Goal: Task Accomplishment & Management: Use online tool/utility

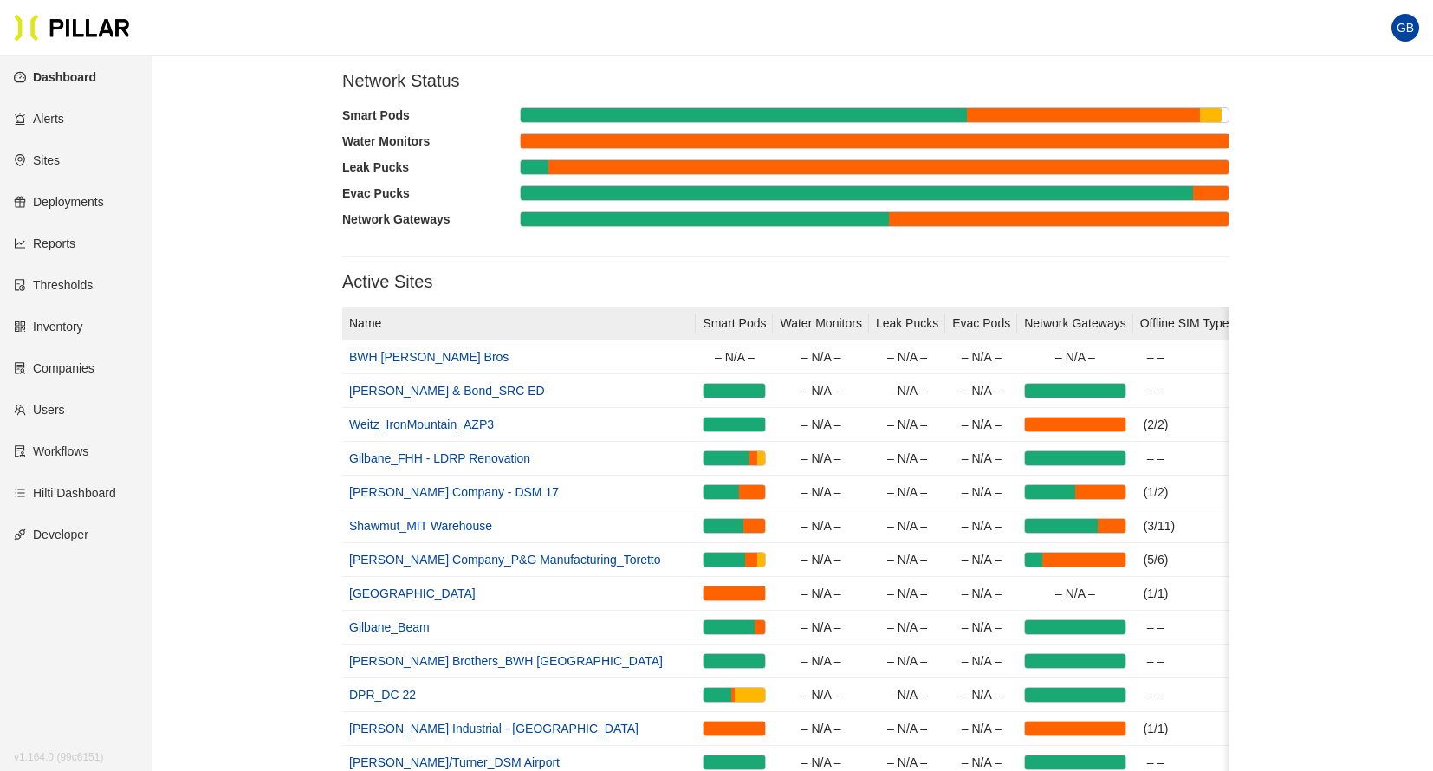
click at [48, 163] on link "Sites" at bounding box center [37, 160] width 46 height 14
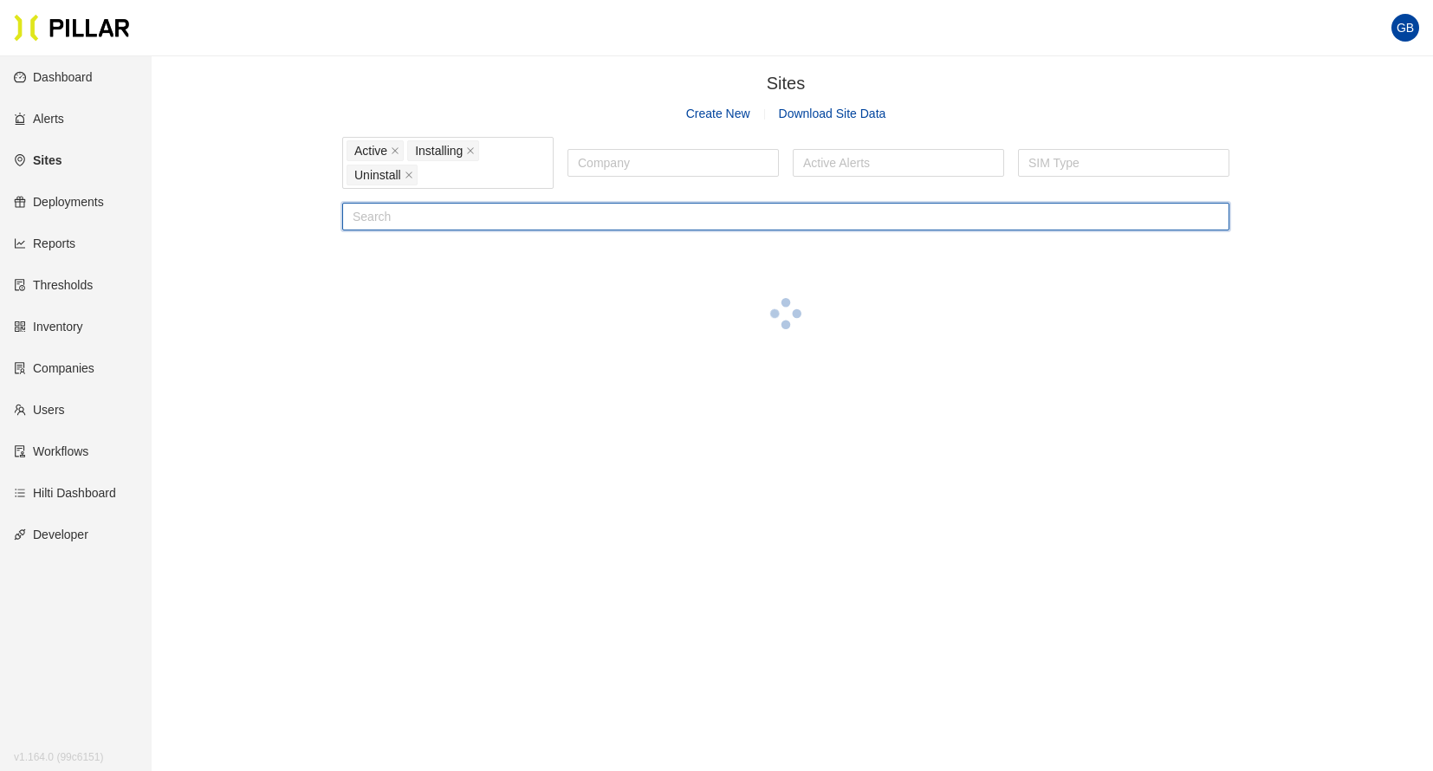
click at [489, 214] on input "text" at bounding box center [785, 217] width 887 height 28
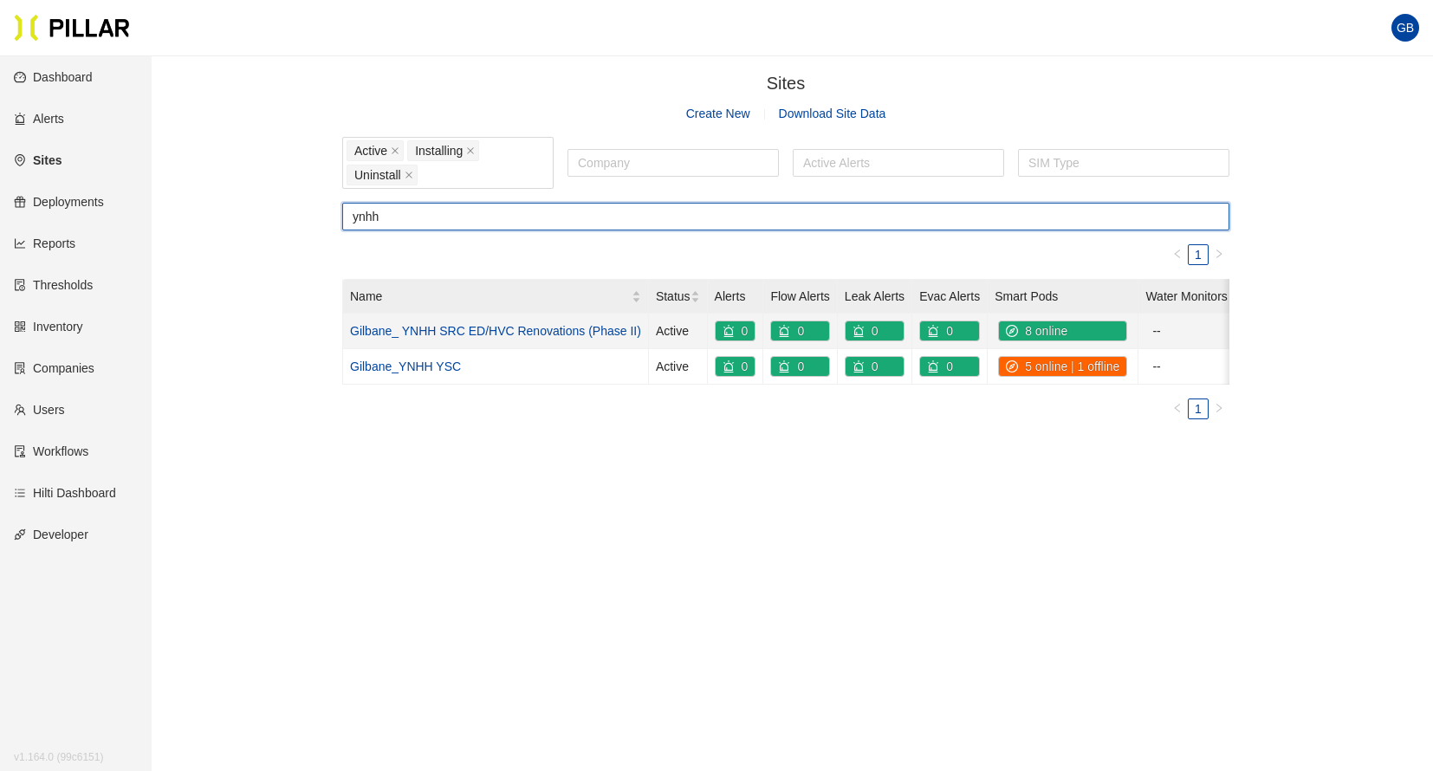
type input "ynhh"
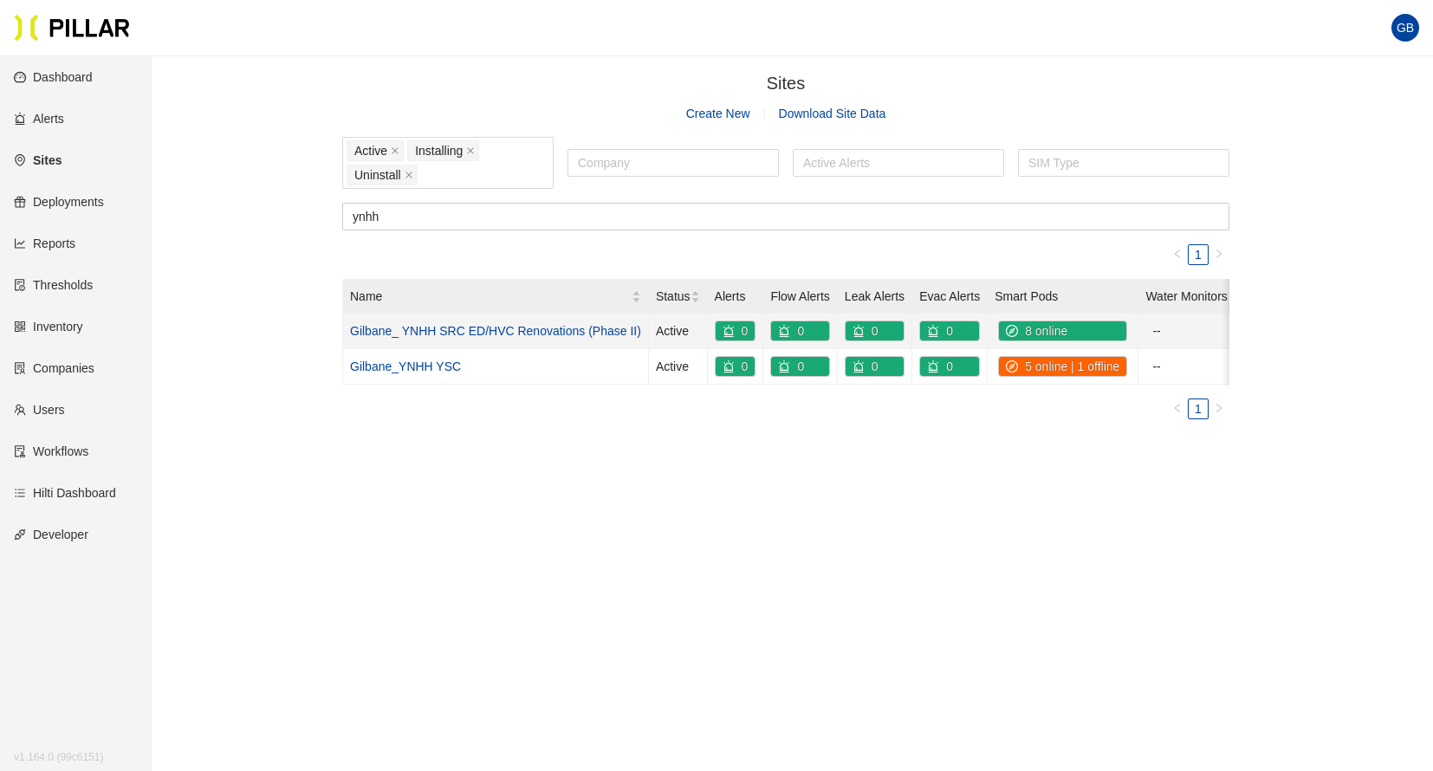
click at [469, 329] on link "Gilbane_ YNHH SRC ED/HVC Renovations (Phase II)" at bounding box center [495, 331] width 291 height 14
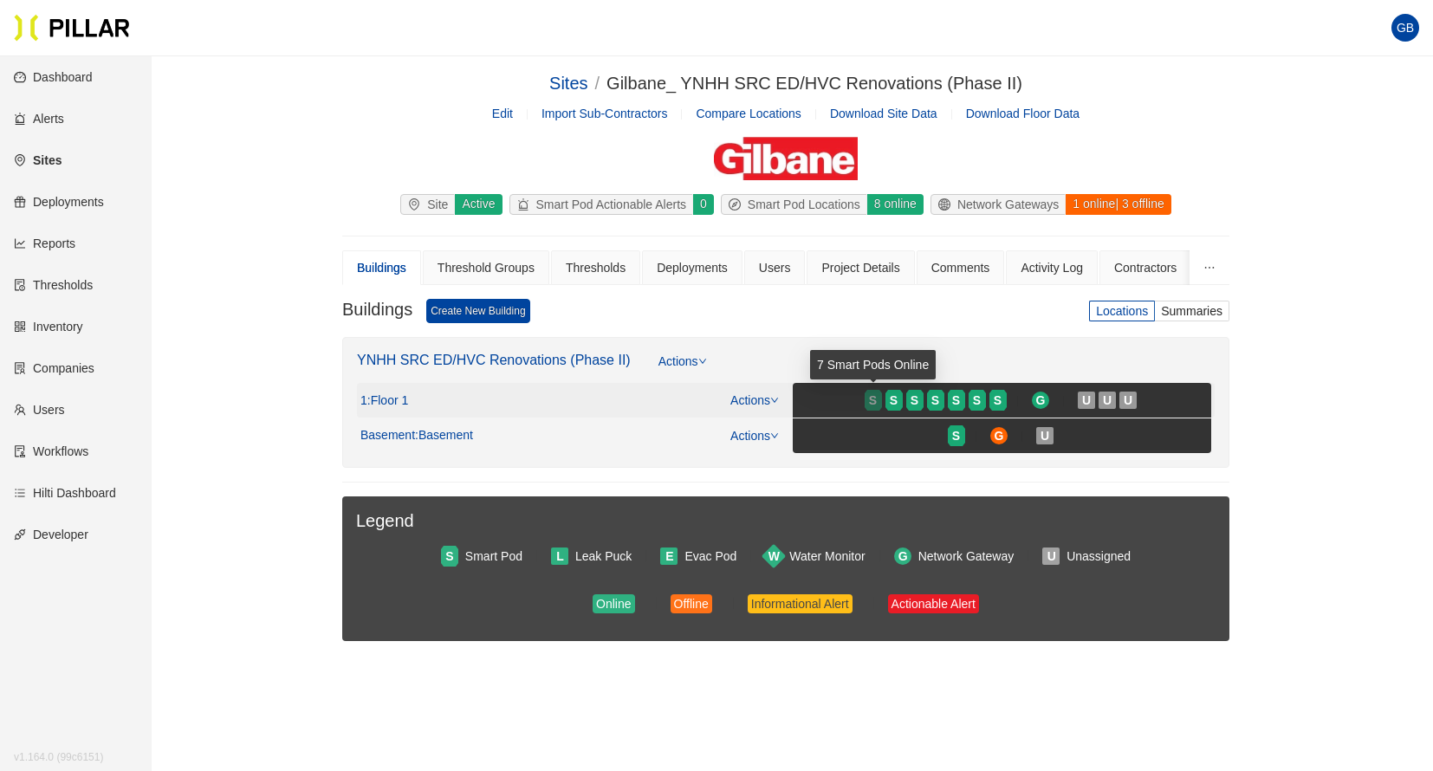
click at [873, 400] on span "S" at bounding box center [873, 400] width 8 height 19
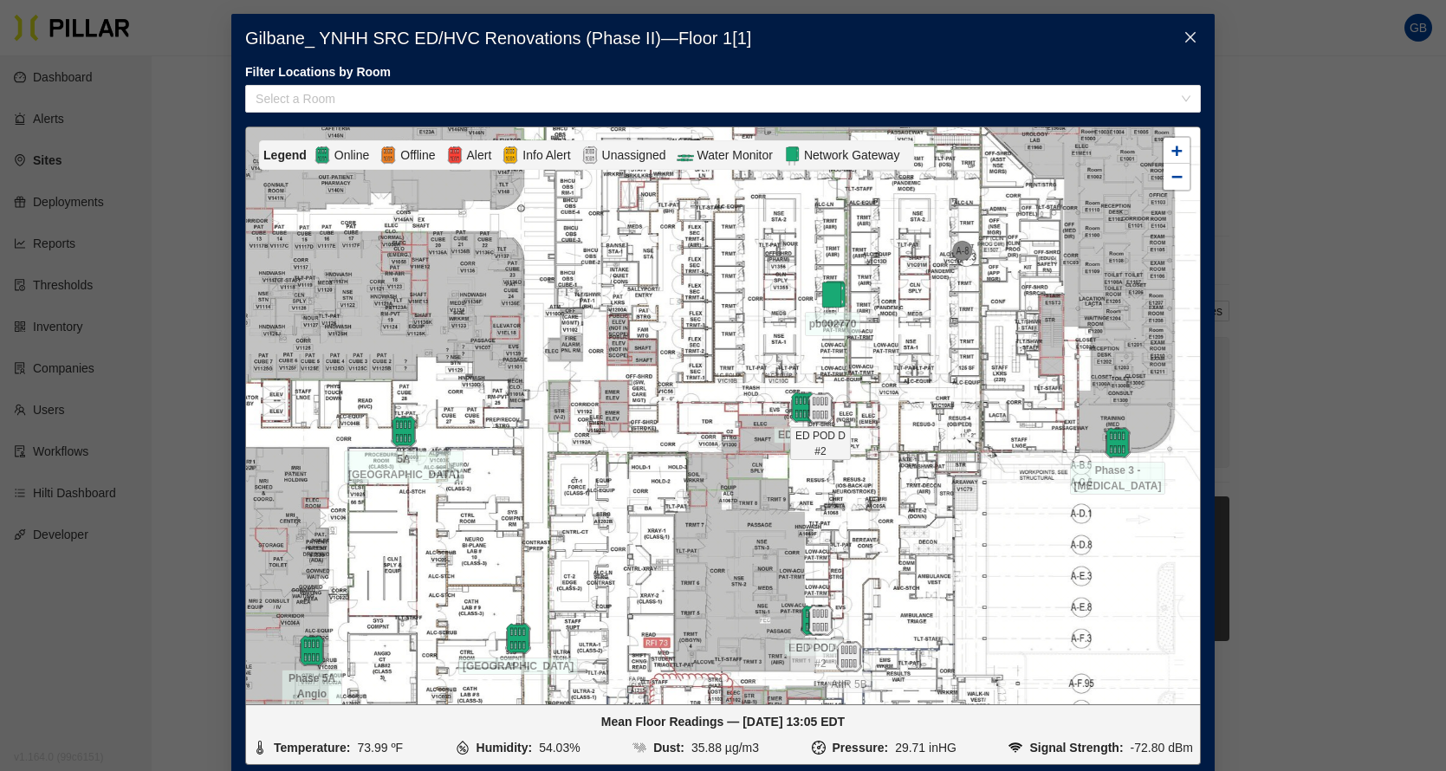
drag, startPoint x: 874, startPoint y: 406, endPoint x: 793, endPoint y: 408, distance: 81.5
click at [793, 408] on div at bounding box center [820, 408] width 61 height 31
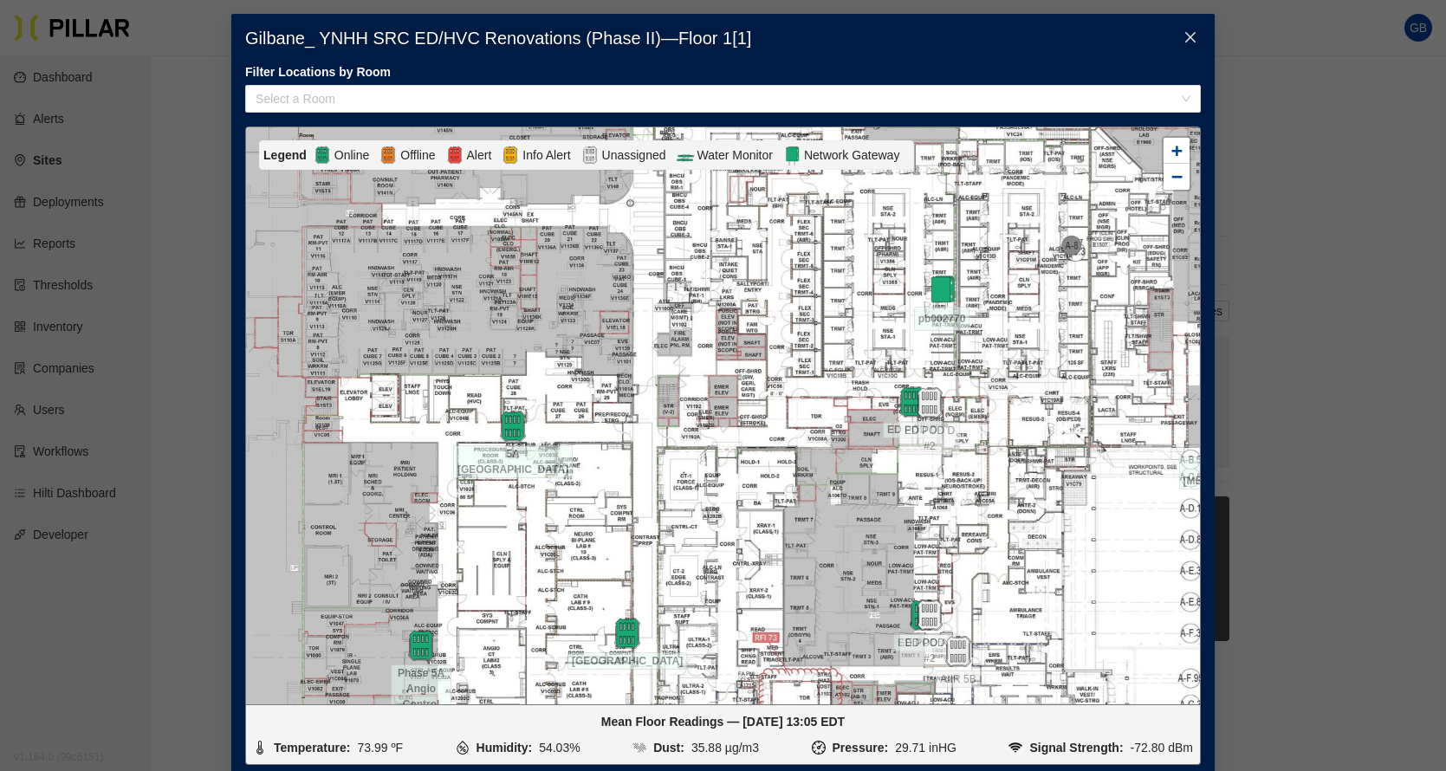
drag, startPoint x: 647, startPoint y: 419, endPoint x: 757, endPoint y: 414, distance: 109.3
click at [757, 414] on div at bounding box center [723, 415] width 954 height 577
click at [1278, 213] on div "Gilbane_ YNHH SRC ED/HVC Renovations (Phase II) — Floor 1 [ 1 ] Filter Location…" at bounding box center [723, 385] width 1446 height 771
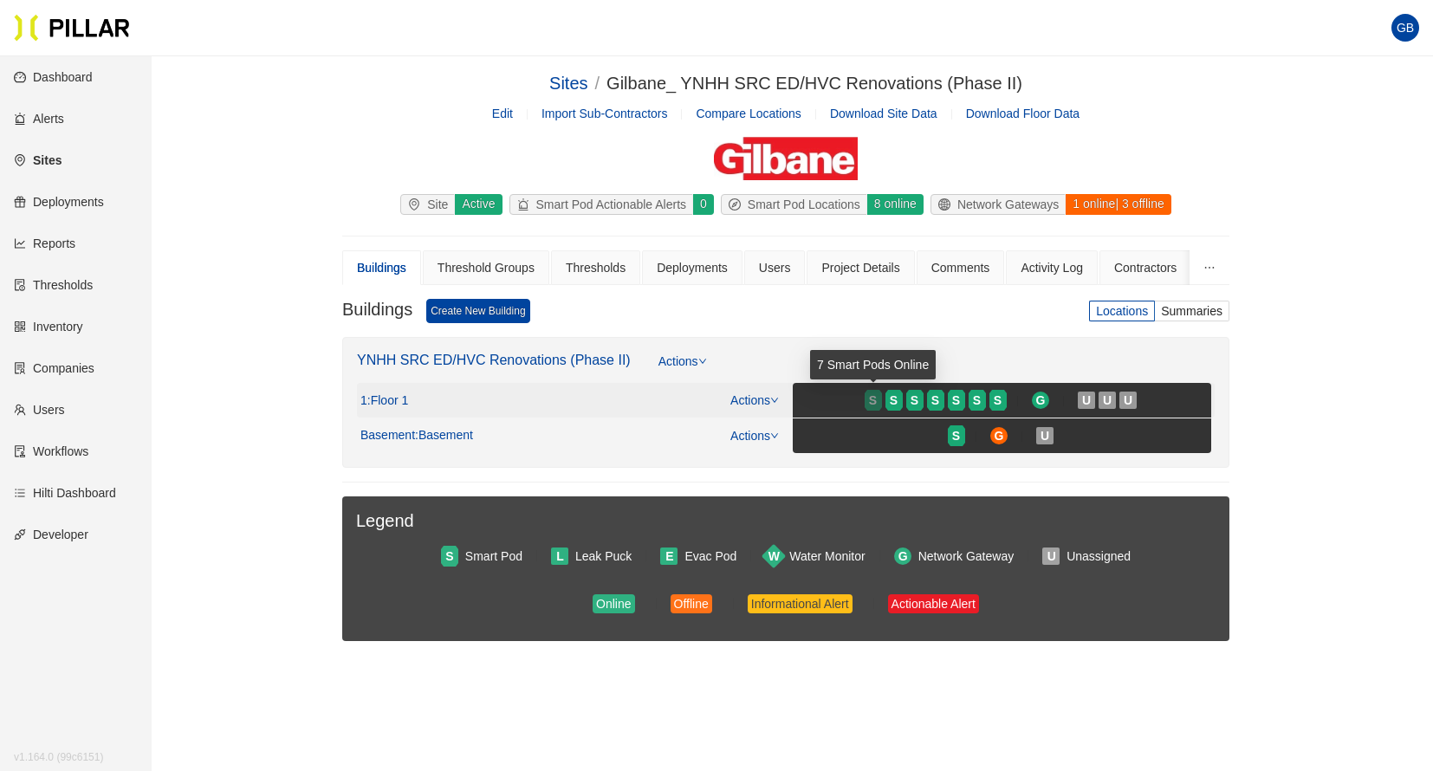
click at [873, 400] on span "S" at bounding box center [873, 400] width 8 height 19
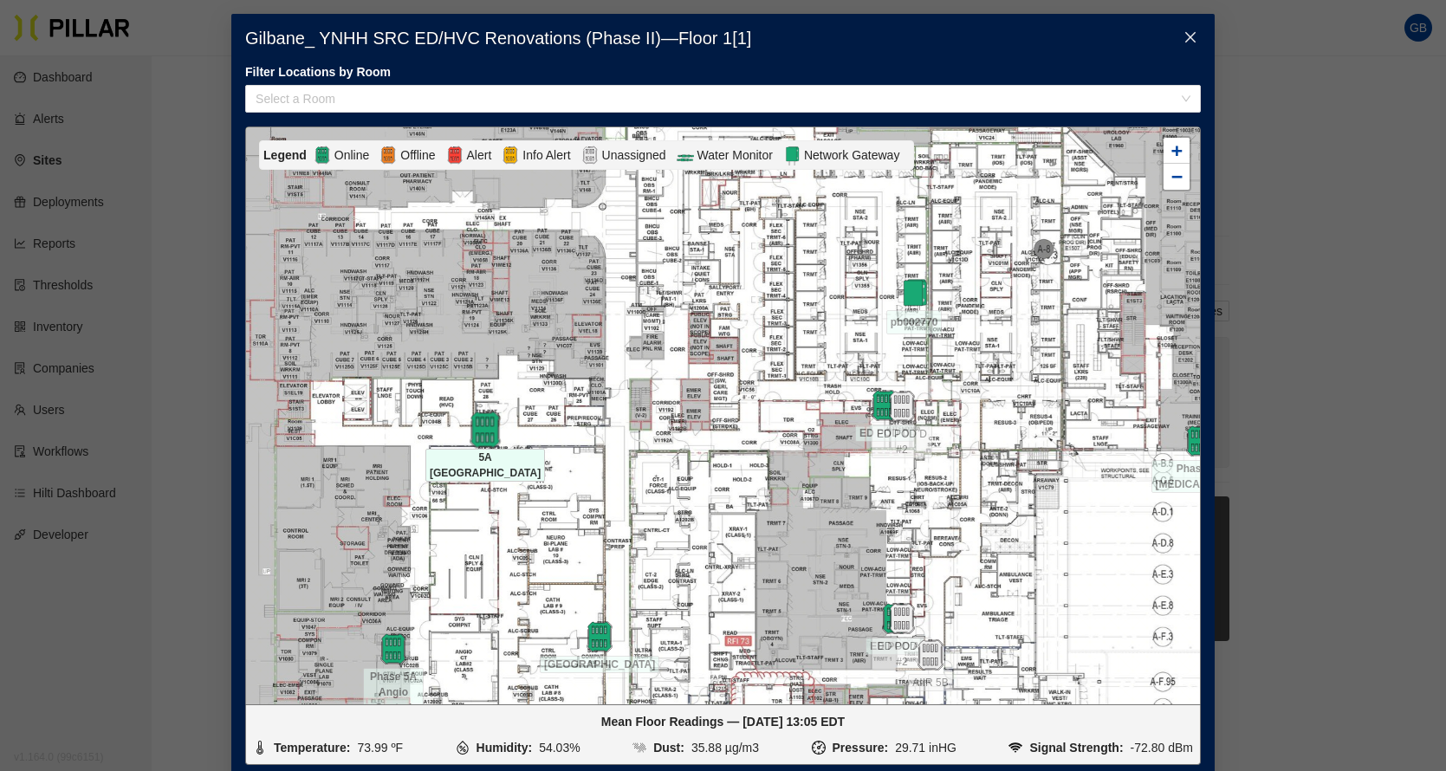
click at [478, 429] on img at bounding box center [484, 429] width 37 height 37
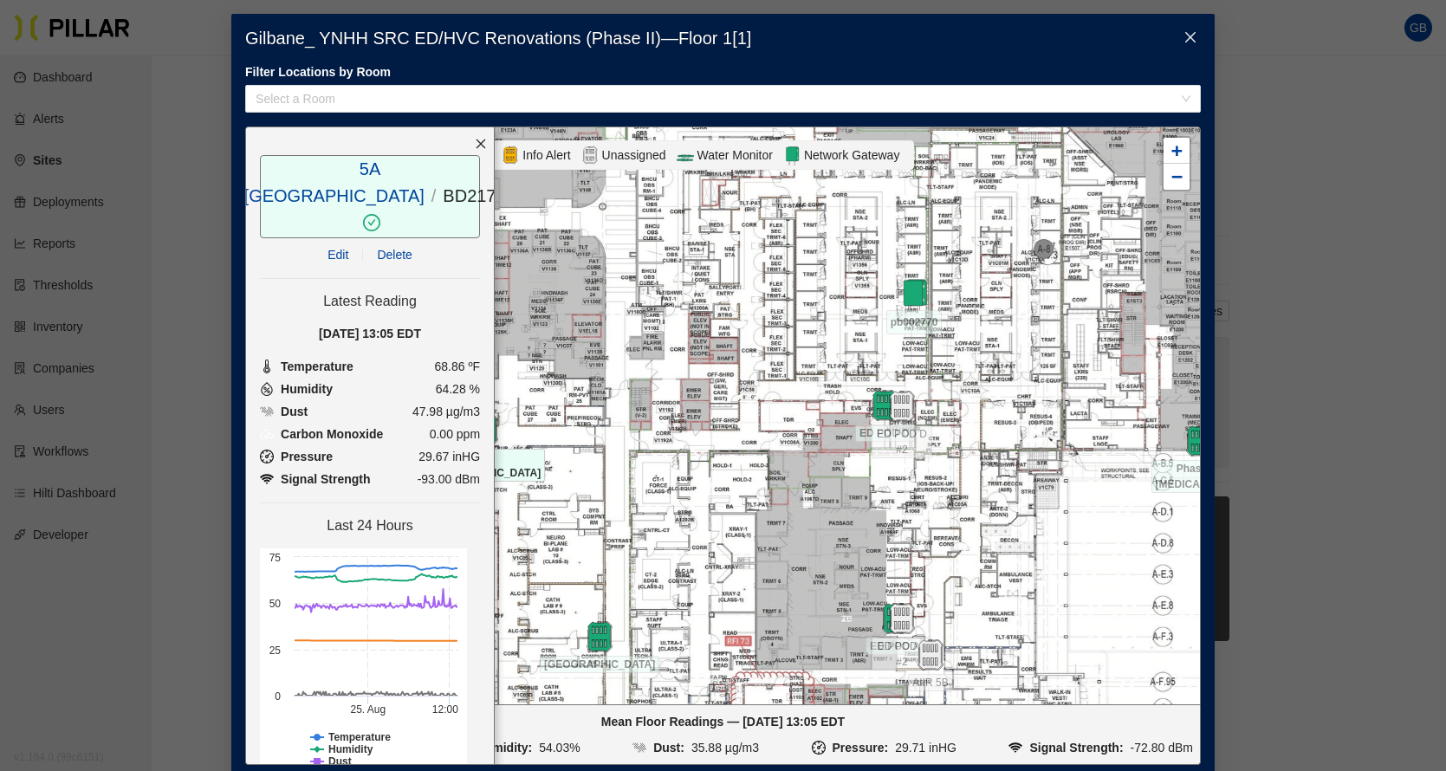
click at [491, 59] on div "Gilbane_ YNHH SRC ED/HVC Renovations (Phase II) — Floor 1 [ 1 ] Filter Location…" at bounding box center [723, 420] width 984 height 812
click at [1324, 332] on div "Gilbane_ YNHH SRC ED/HVC Renovations (Phase II) — Floor 1 [ 1 ] Filter Location…" at bounding box center [723, 385] width 1446 height 771
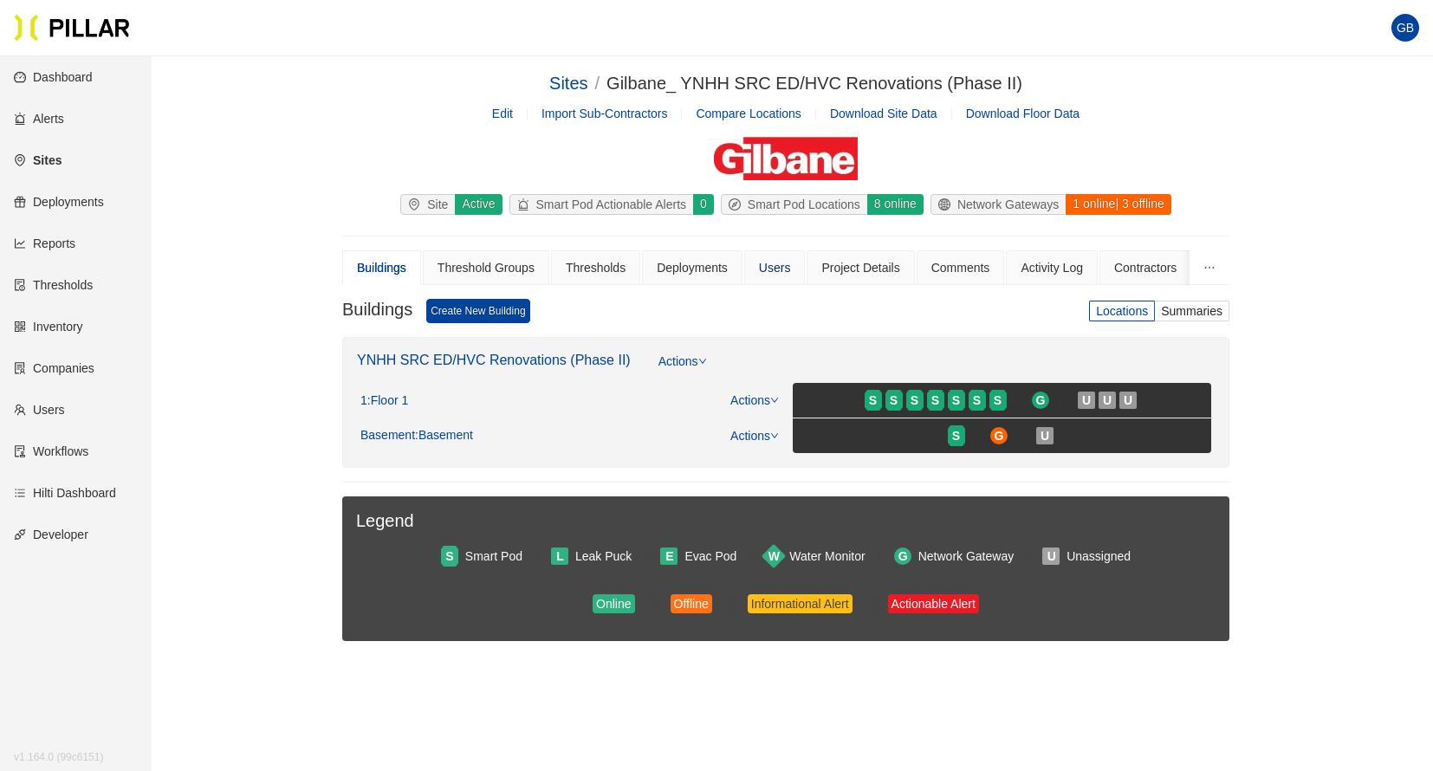
click at [766, 269] on div "Users" at bounding box center [775, 267] width 32 height 19
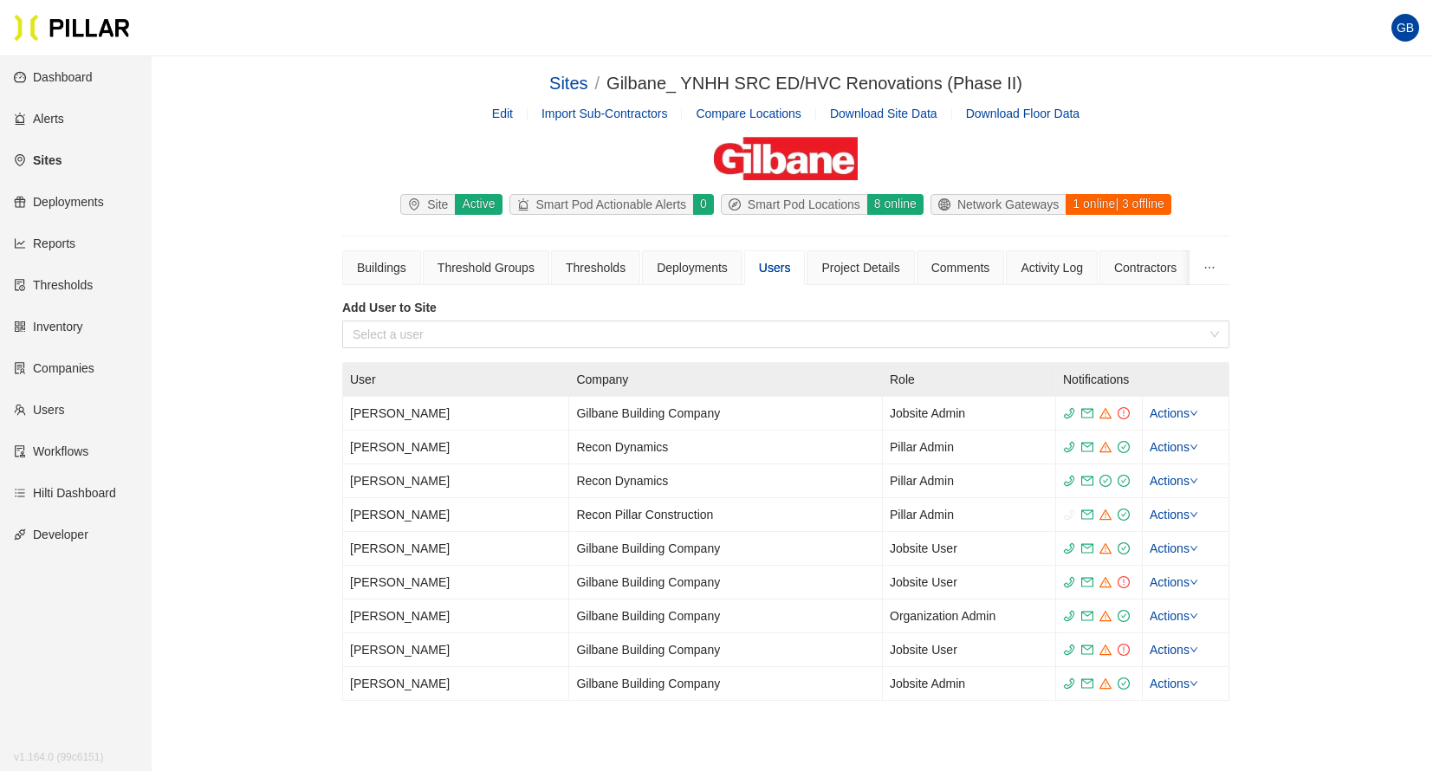
click at [779, 270] on div "Users" at bounding box center [775, 267] width 32 height 19
click at [49, 167] on link "Sites" at bounding box center [38, 160] width 48 height 14
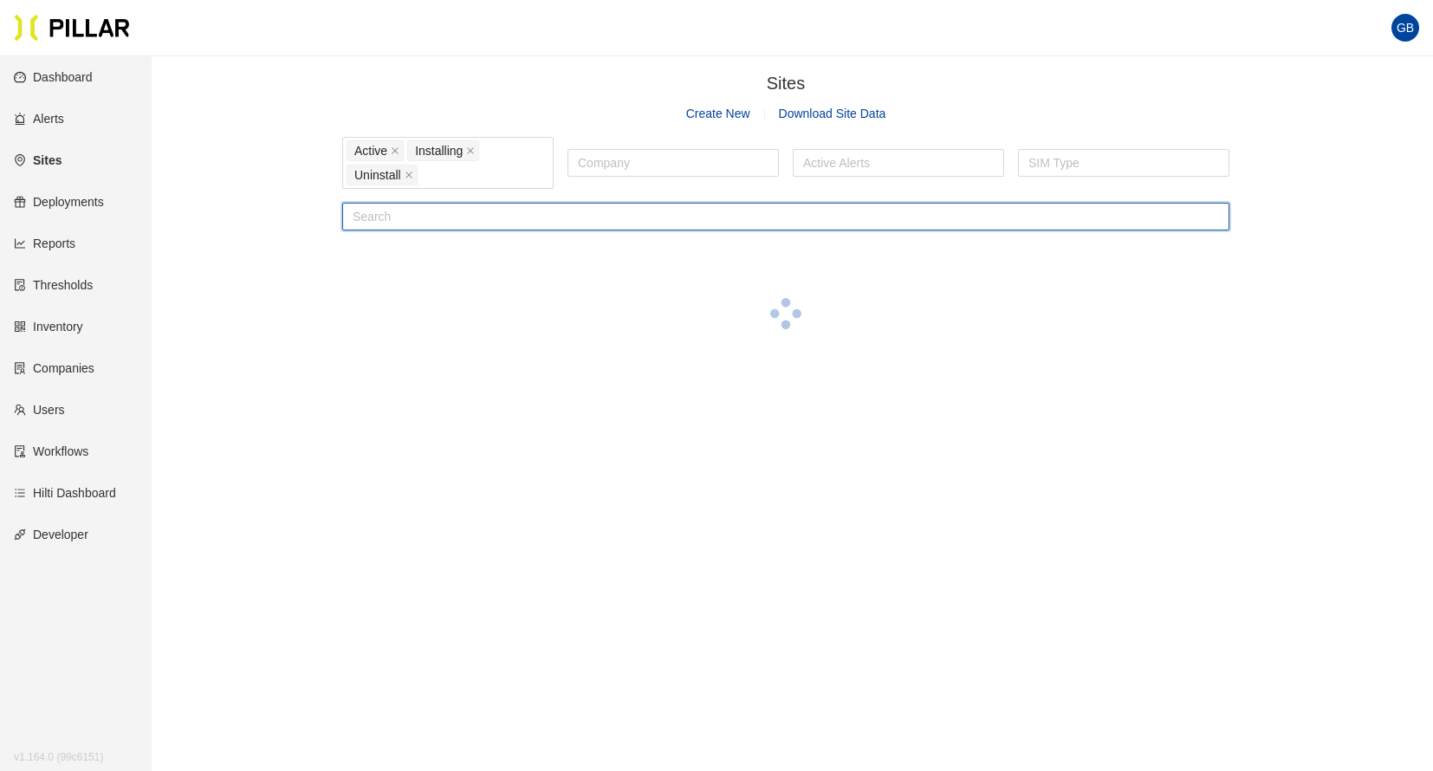
click at [387, 225] on input "text" at bounding box center [785, 217] width 887 height 28
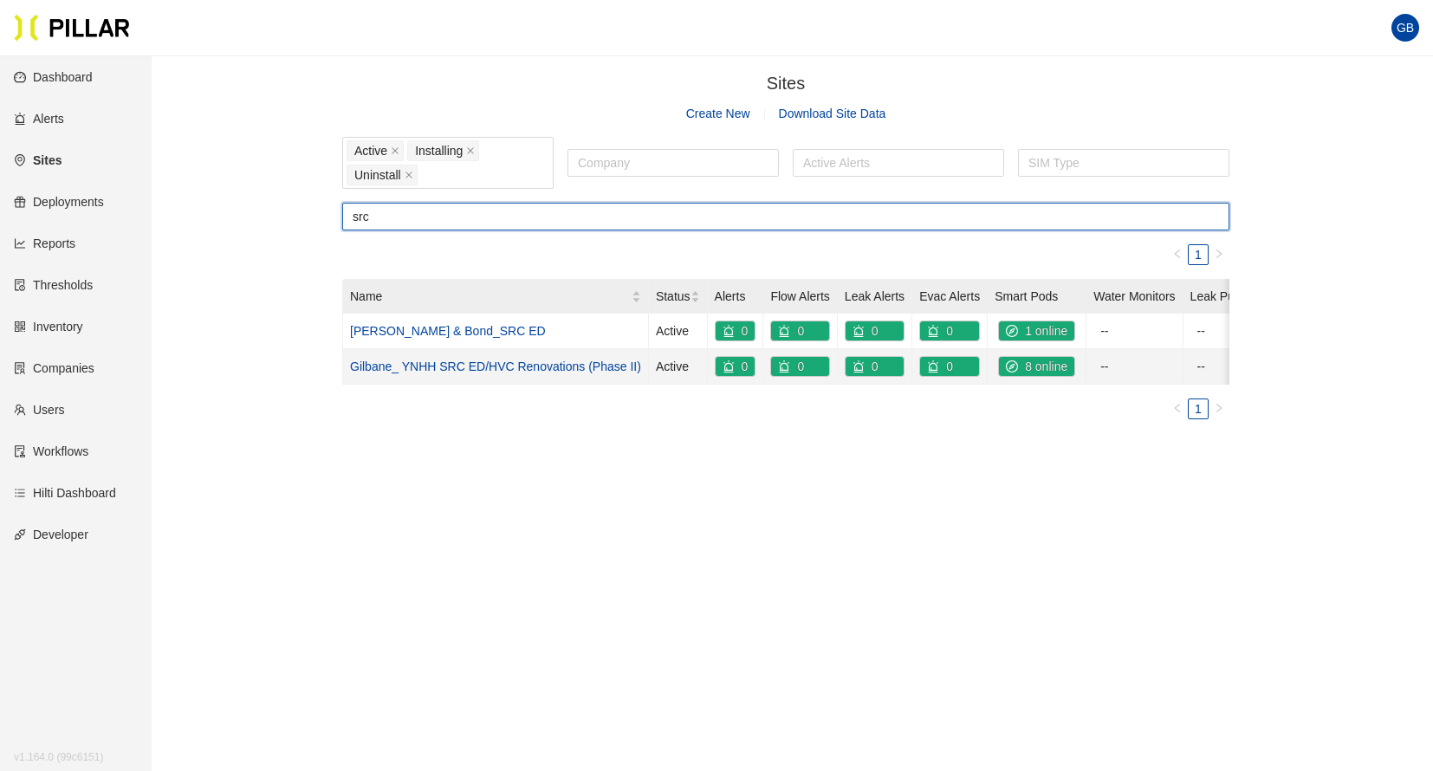
type input "src"
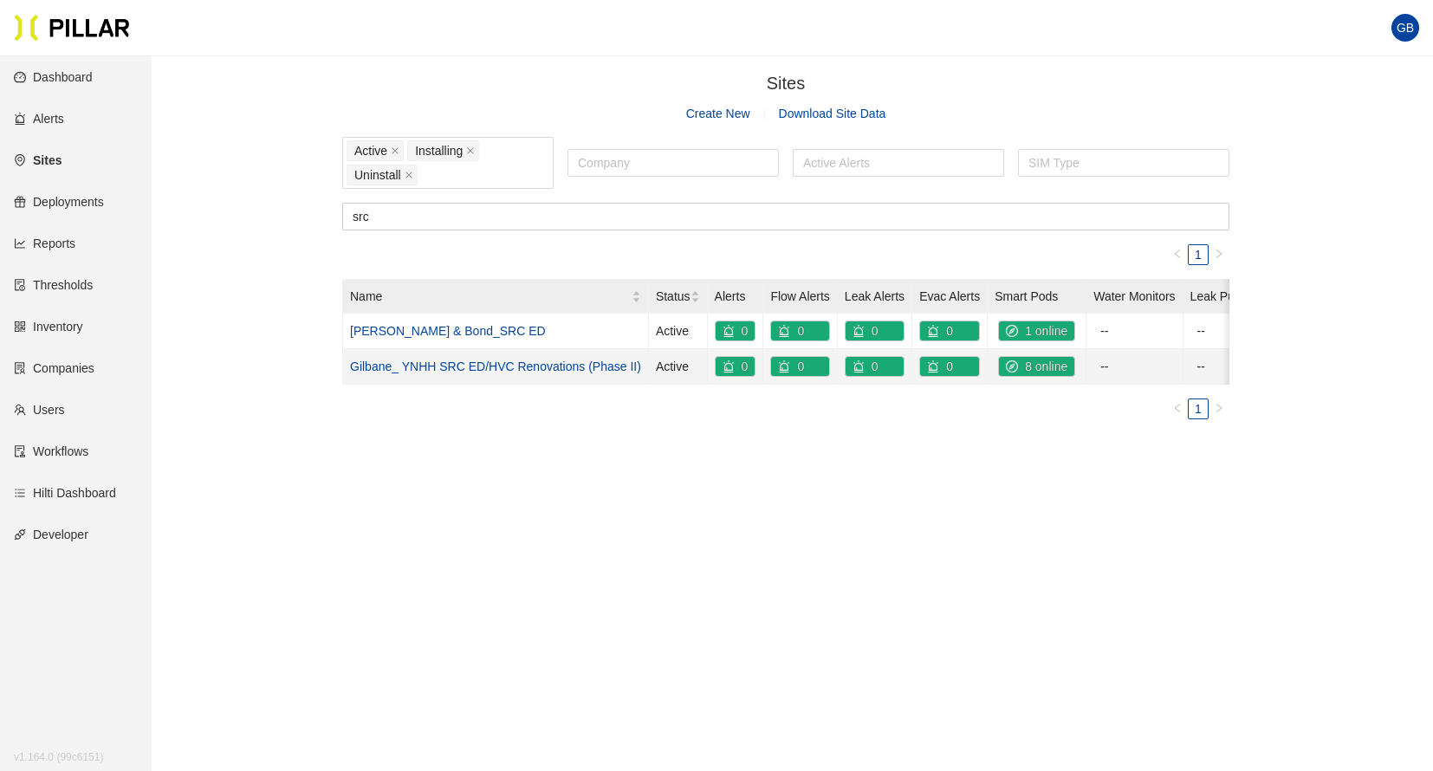
click at [494, 366] on link "Gilbane_ YNHH SRC ED/HVC Renovations (Phase II)" at bounding box center [495, 367] width 291 height 14
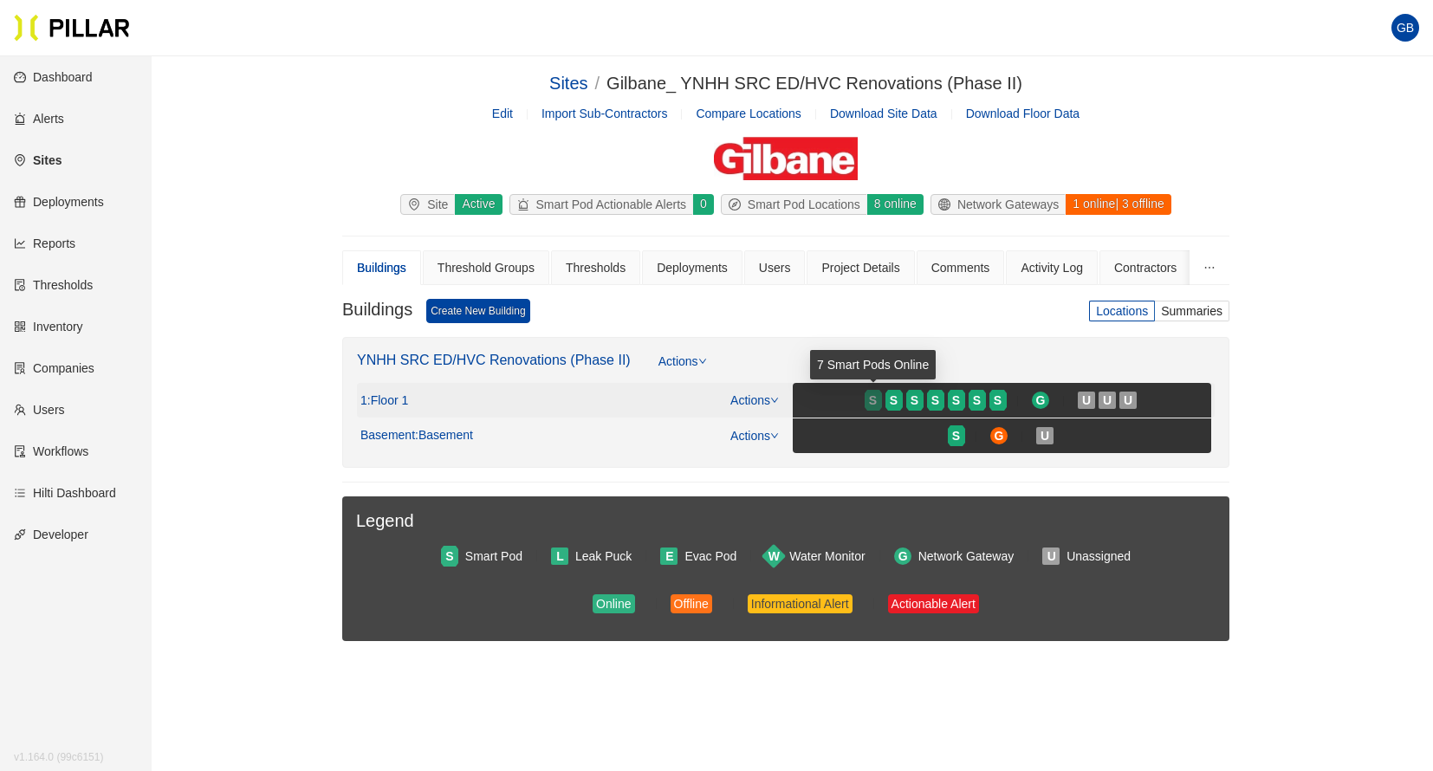
click at [873, 401] on span "S" at bounding box center [873, 400] width 8 height 19
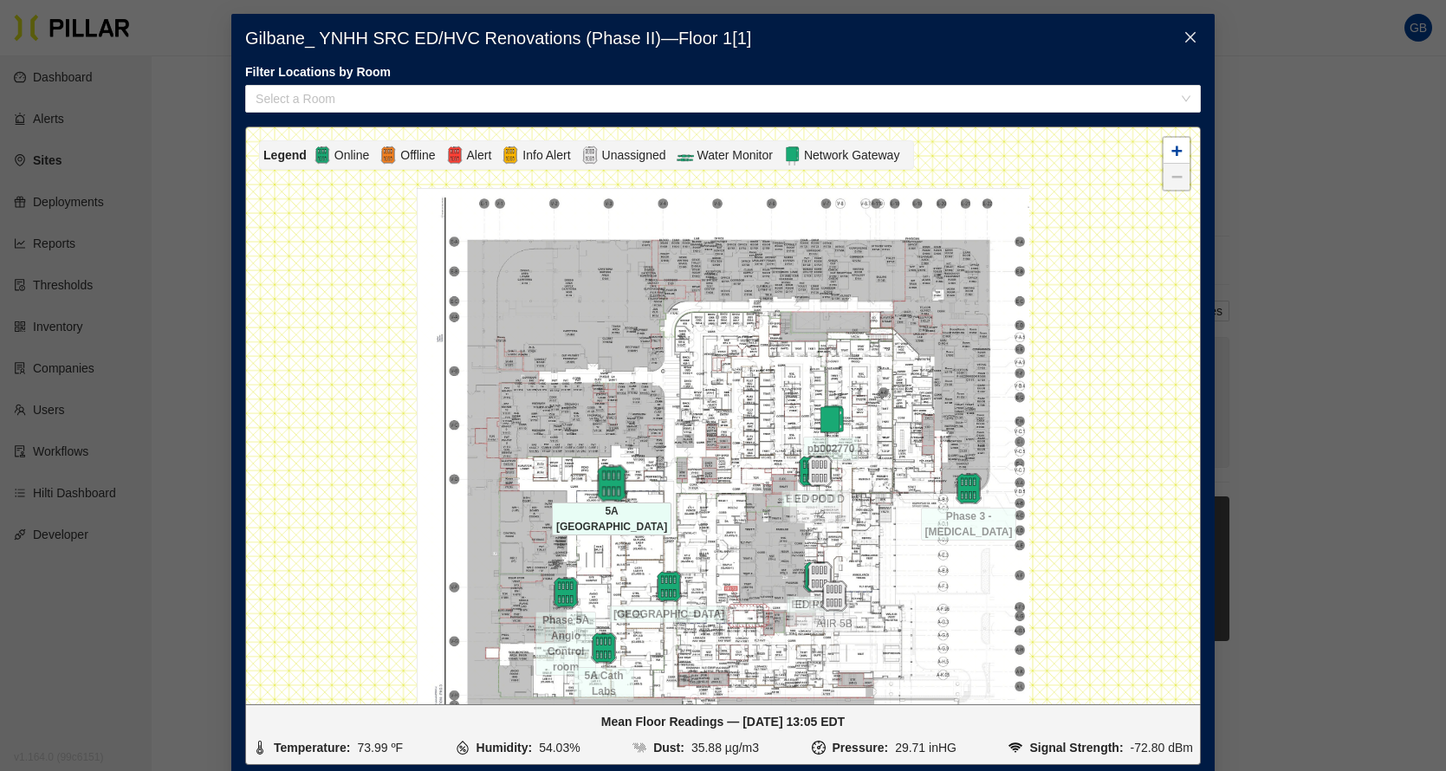
click at [607, 481] on img at bounding box center [611, 482] width 37 height 37
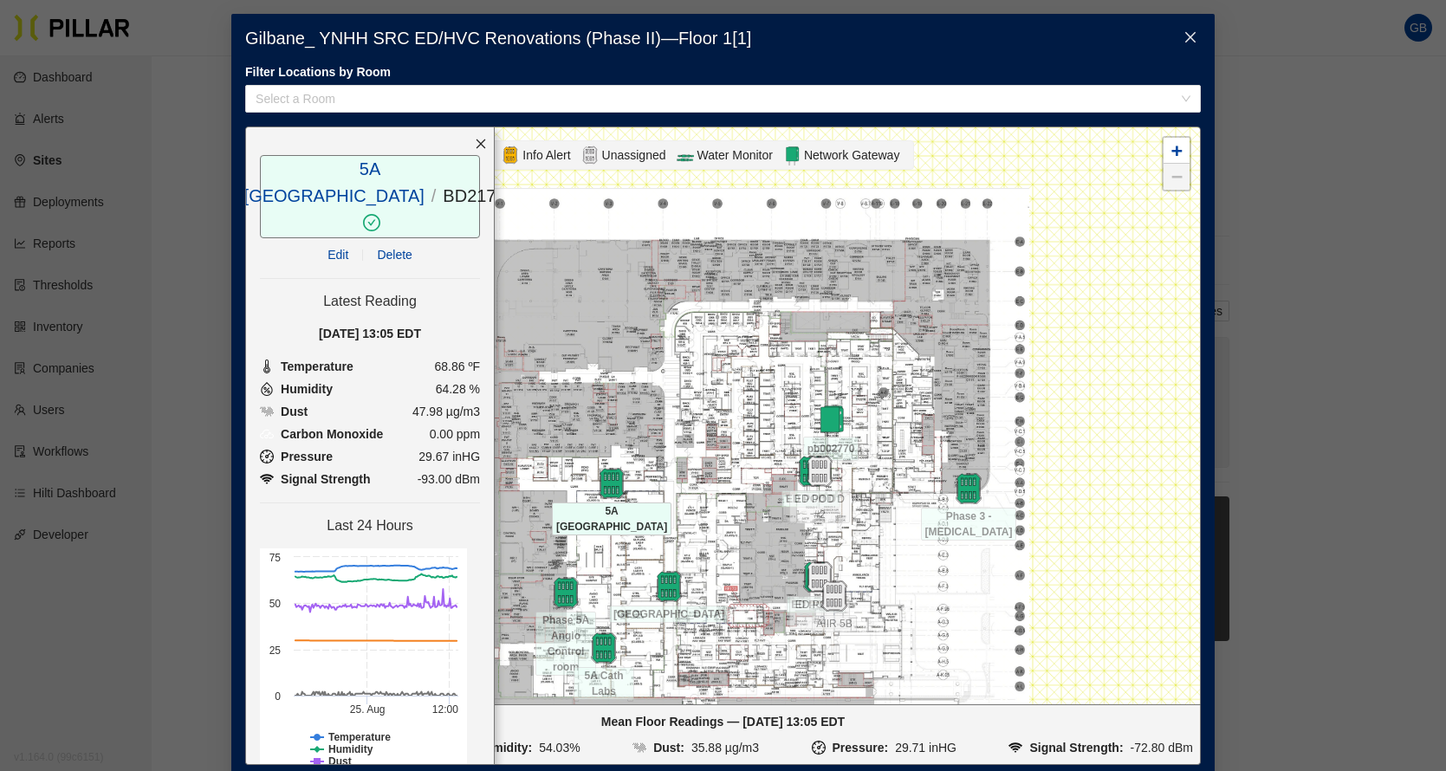
click at [885, 50] on div "Gilbane_ YNHH SRC ED/HVC Renovations (Phase II) — Floor 1 [ 1 ] Filter Location…" at bounding box center [723, 420] width 984 height 812
click at [1356, 378] on div "Gilbane_ YNHH SRC ED/HVC Renovations (Phase II) — Floor 1 [ 1 ] Filter Location…" at bounding box center [723, 385] width 1446 height 771
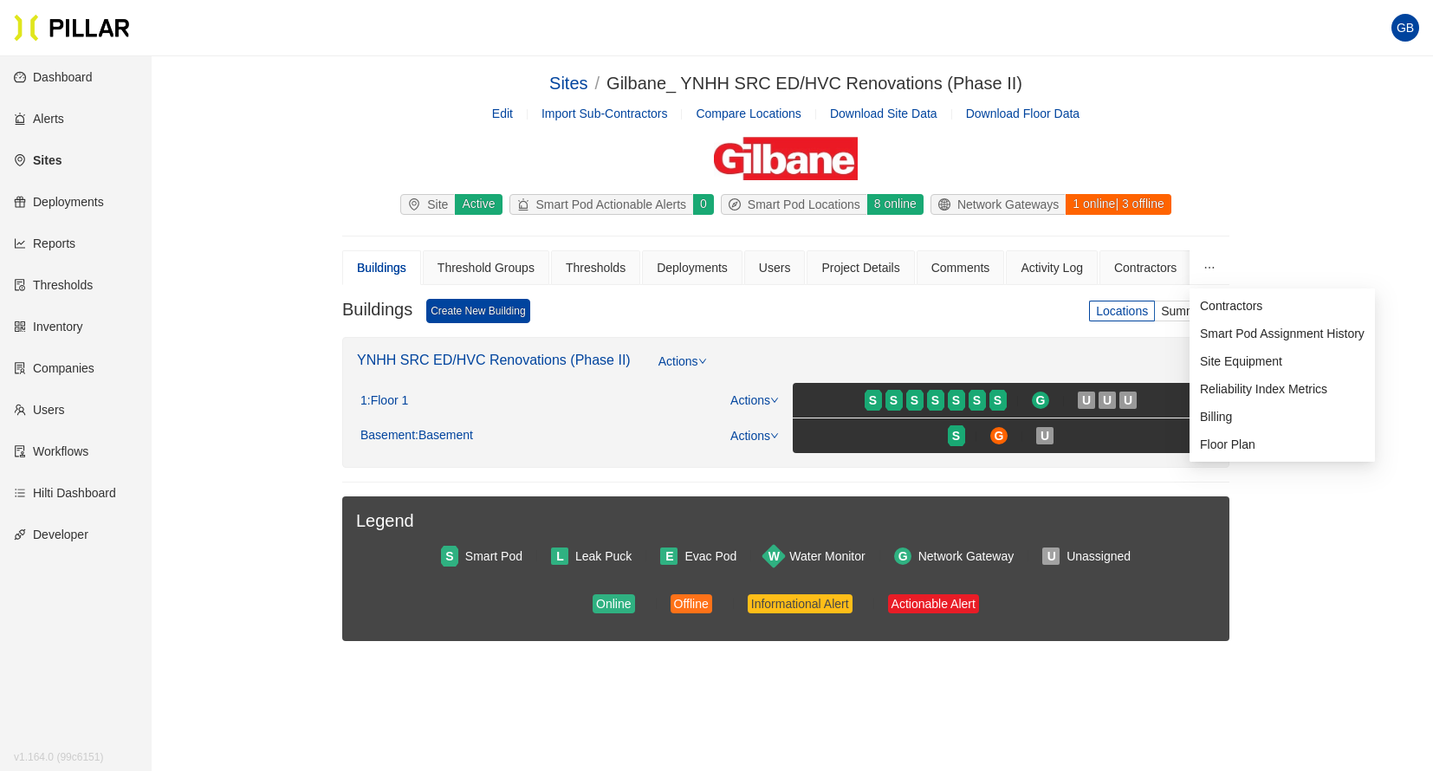
click at [1206, 270] on icon "ellipsis" at bounding box center [1210, 268] width 12 height 12
click at [1231, 364] on span "Site Equipment" at bounding box center [1241, 361] width 82 height 14
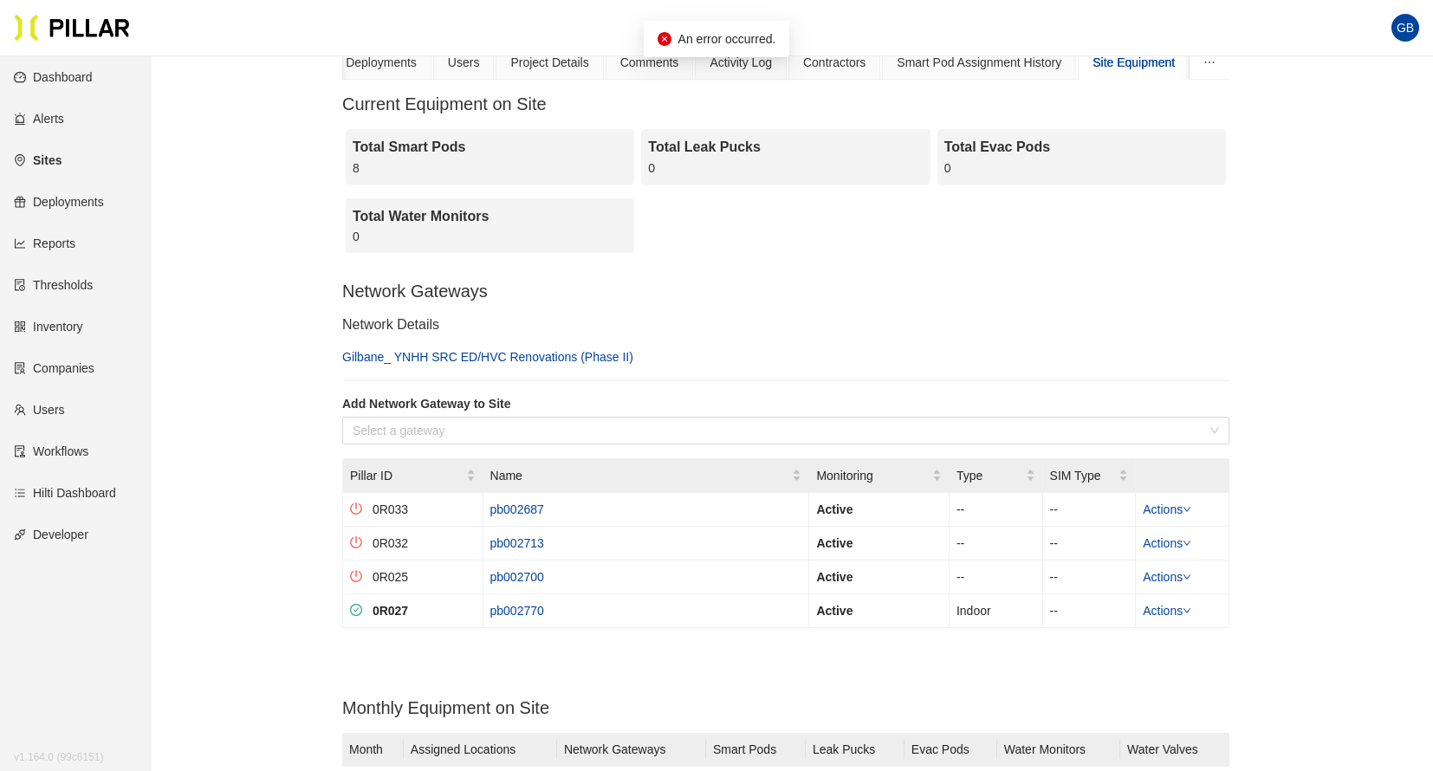
scroll to position [260, 0]
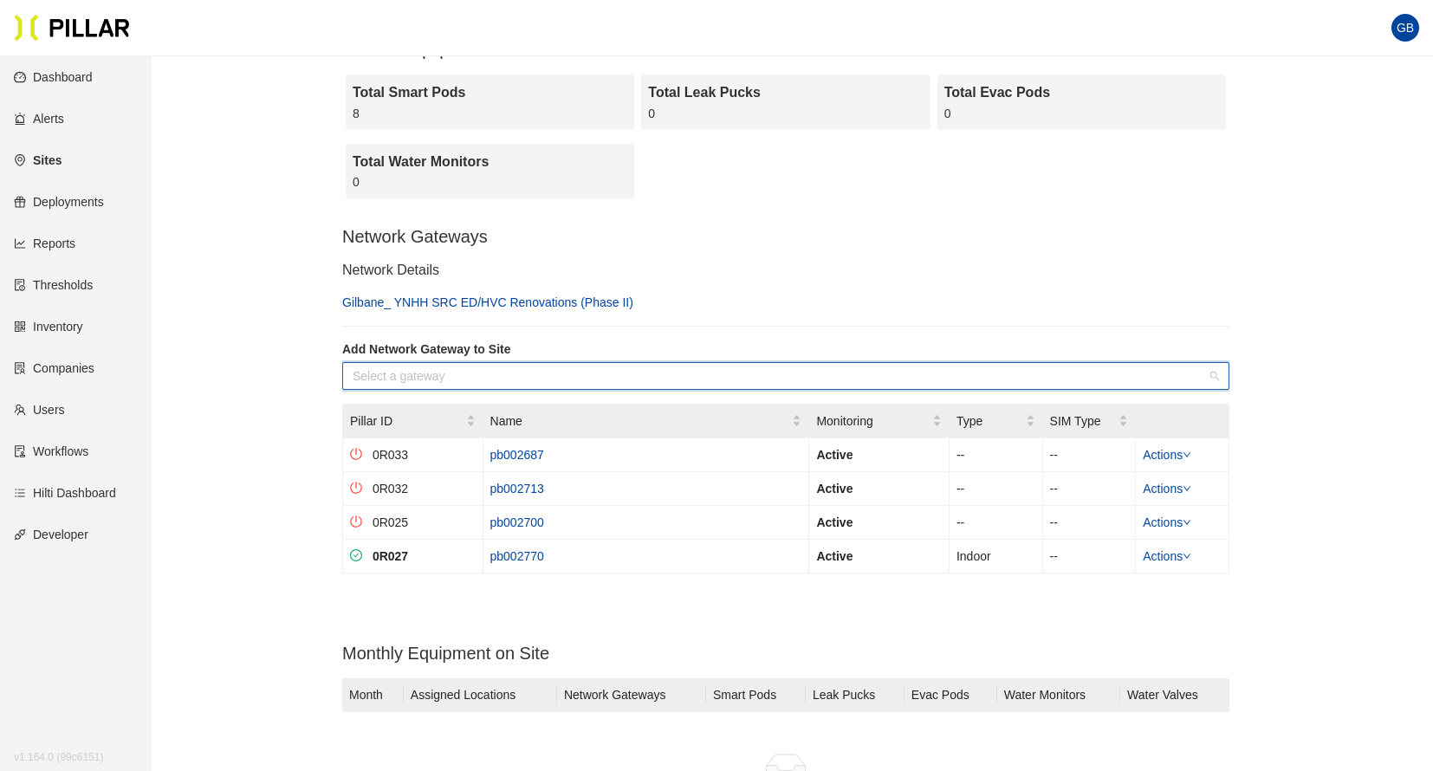
click at [445, 381] on input "search" at bounding box center [780, 376] width 854 height 26
click at [931, 281] on div "Network Details Gilbane_ YNHH SRC ED/HVC Renovations (Phase II)" at bounding box center [785, 287] width 887 height 50
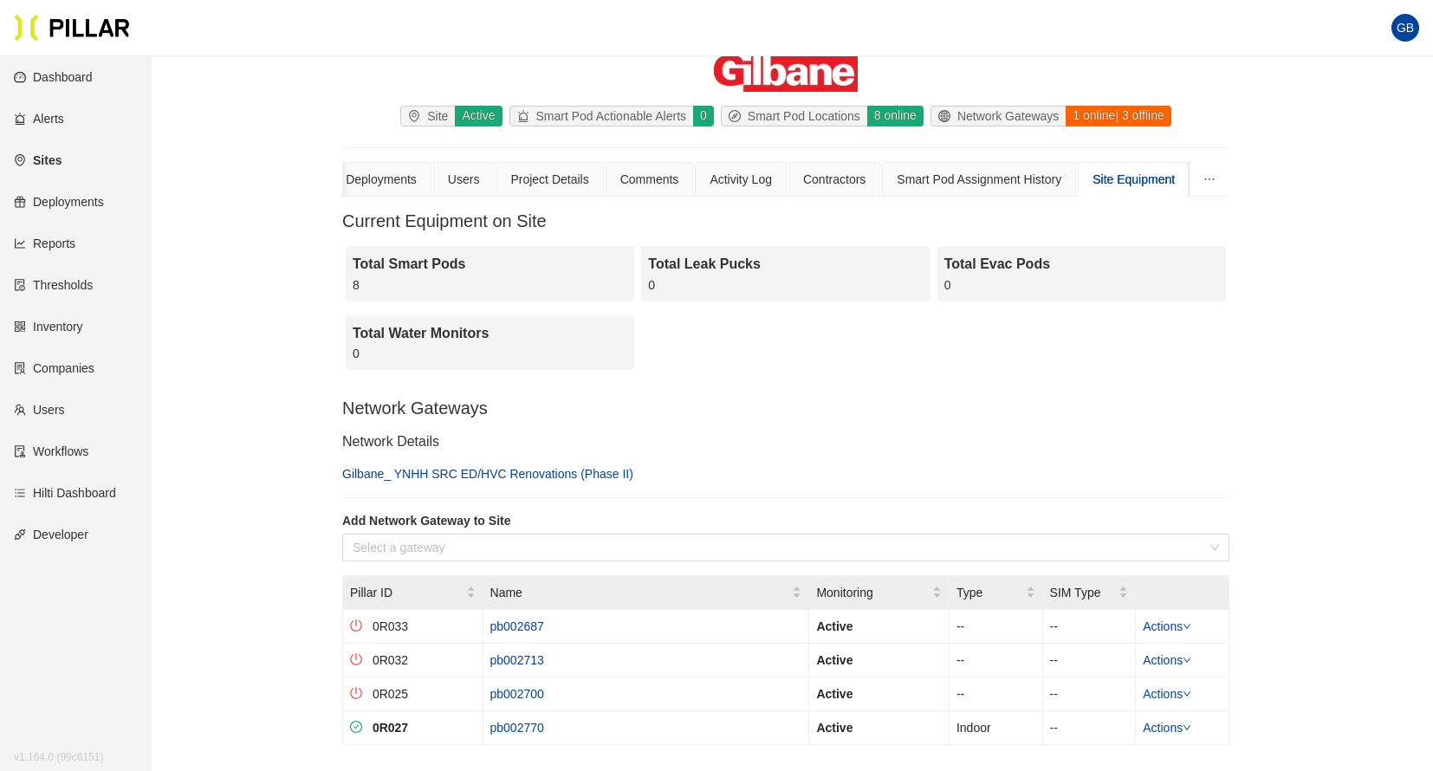
scroll to position [87, 0]
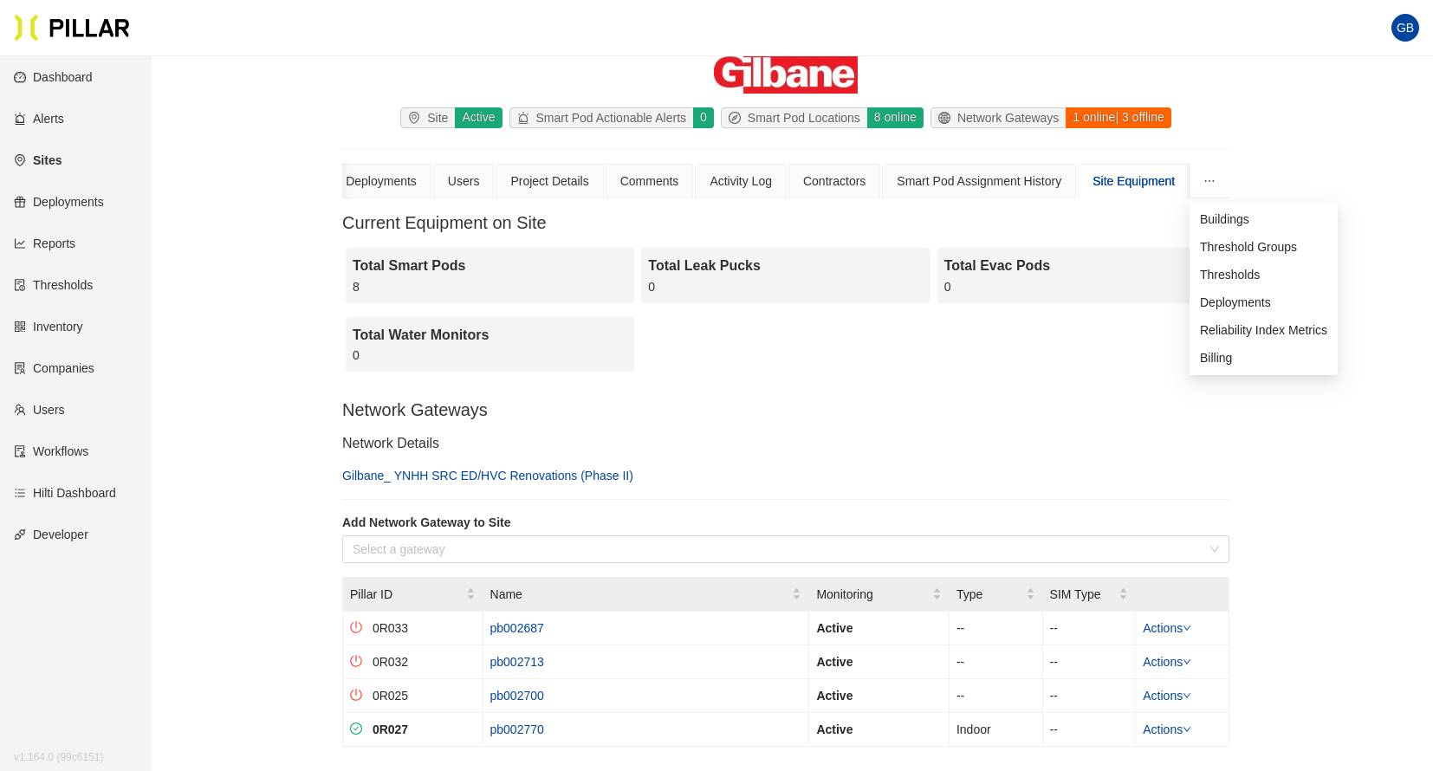
click at [1214, 179] on icon "ellipsis" at bounding box center [1210, 181] width 12 height 12
click at [1205, 179] on icon "ellipsis" at bounding box center [1210, 181] width 12 height 12
click at [1212, 182] on icon "ellipsis" at bounding box center [1210, 181] width 12 height 12
click at [1203, 181] on button "button" at bounding box center [1210, 181] width 40 height 35
click at [1212, 185] on icon "ellipsis" at bounding box center [1210, 181] width 12 height 12
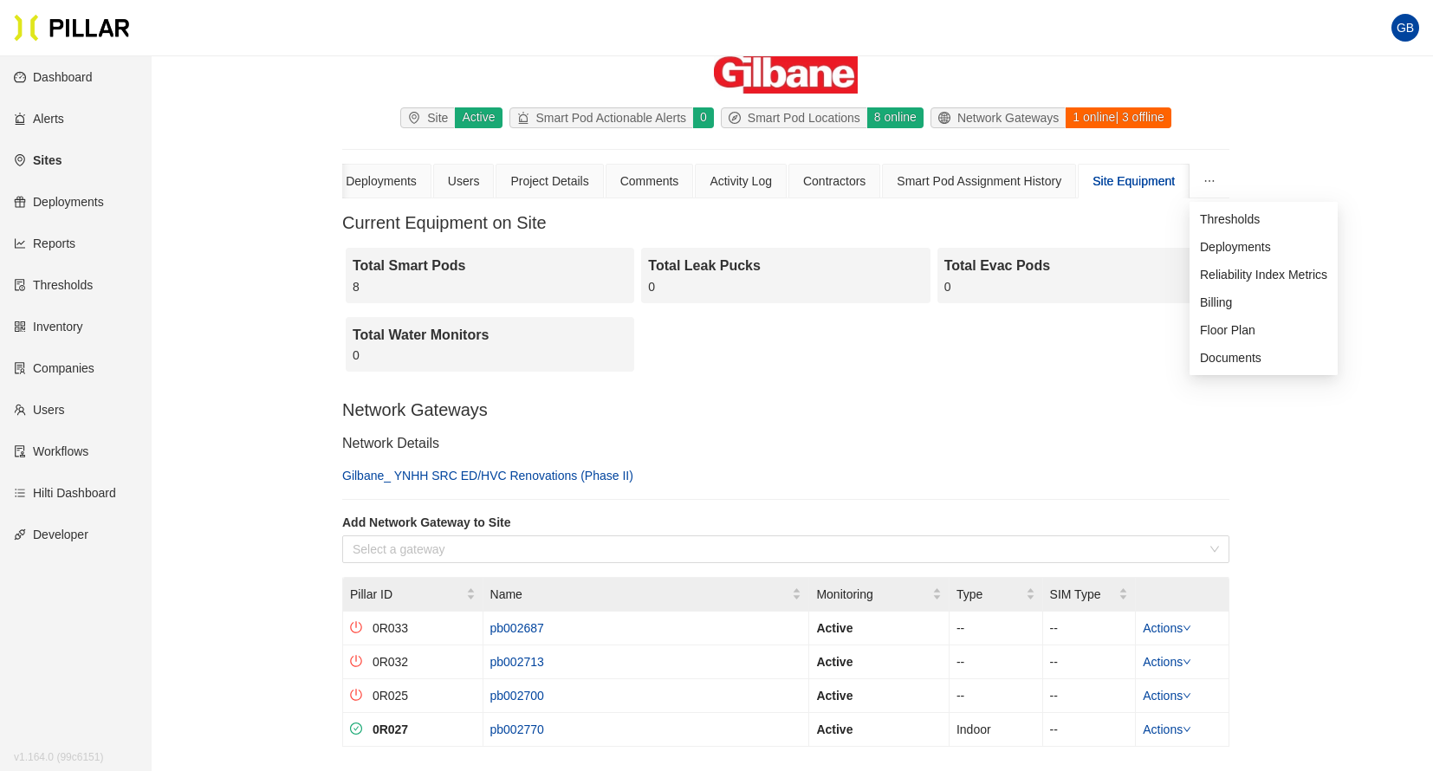
scroll to position [0, 0]
click at [1131, 172] on div "Site Equipment" at bounding box center [1134, 181] width 82 height 19
click at [1122, 181] on div "Site Equipment" at bounding box center [1134, 181] width 82 height 19
click at [1144, 186] on div "Site Equipment" at bounding box center [1134, 181] width 82 height 19
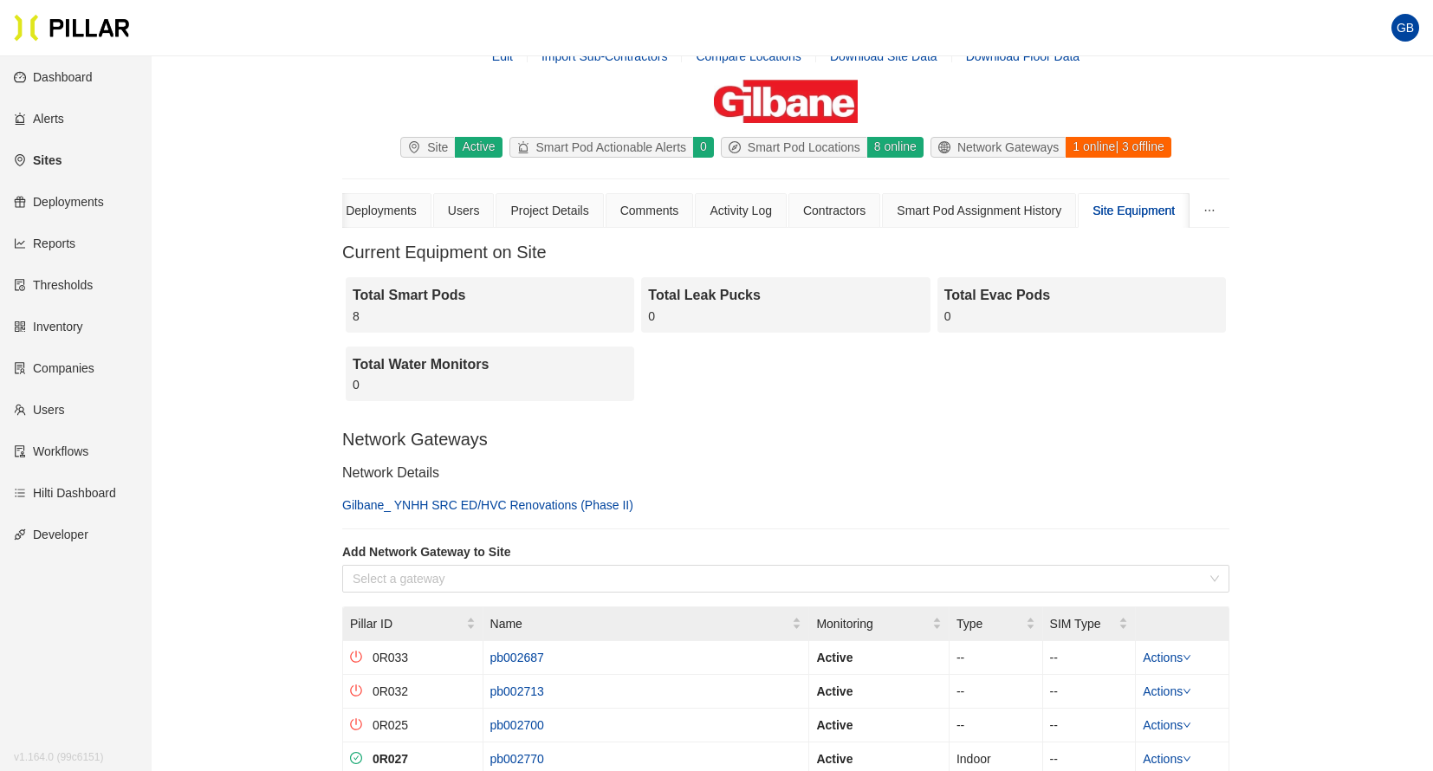
scroll to position [87, 0]
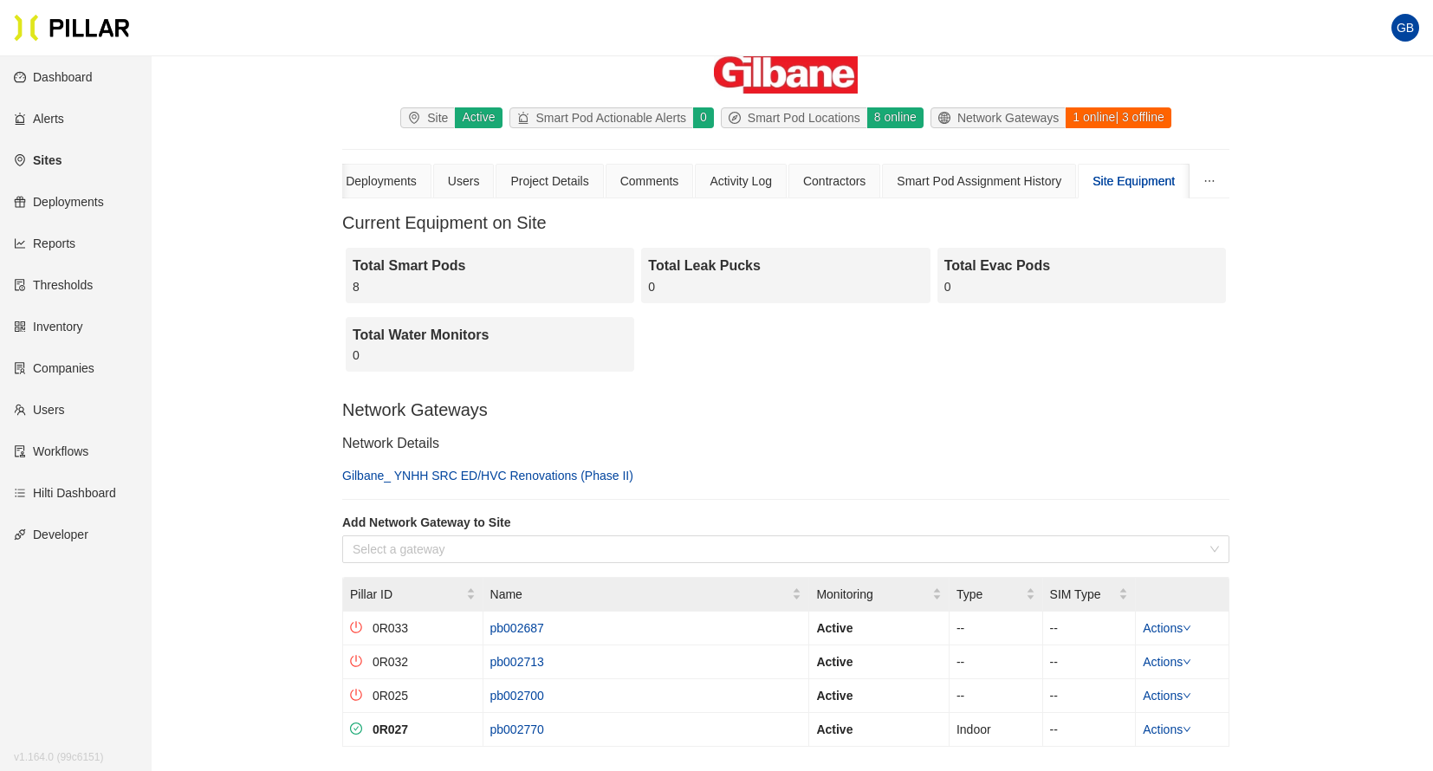
click at [1127, 180] on div "Site Equipment" at bounding box center [1134, 181] width 82 height 19
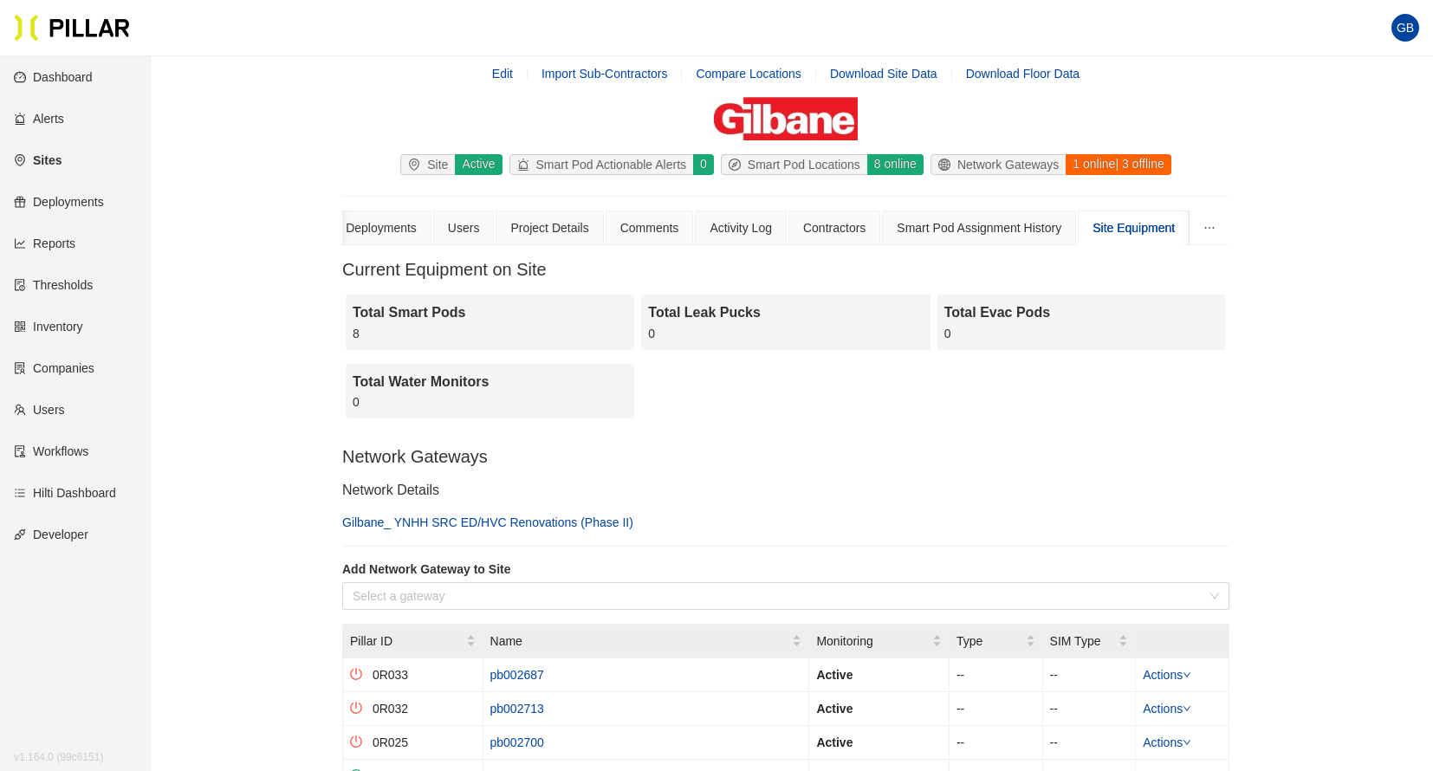
scroll to position [0, 0]
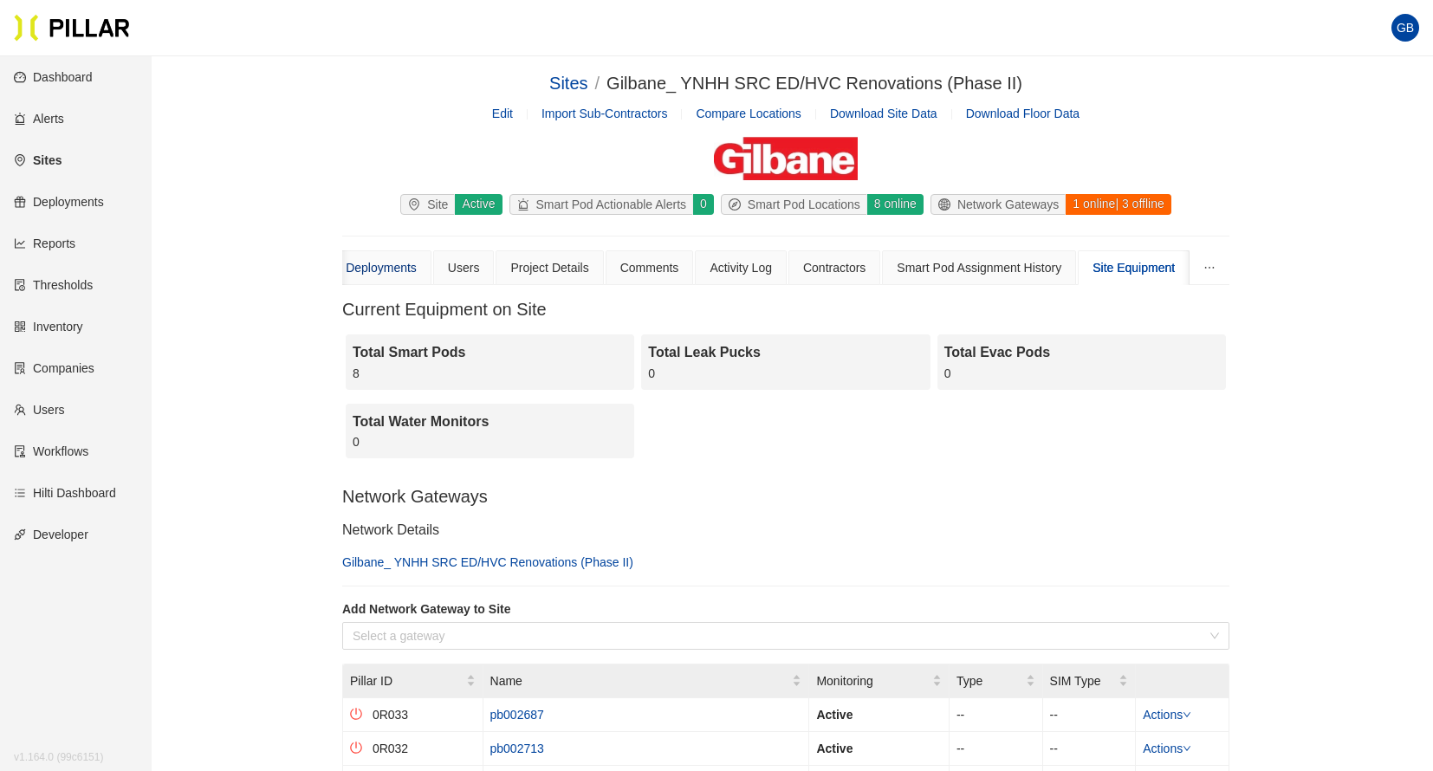
click at [384, 269] on div "Deployments" at bounding box center [381, 267] width 71 height 19
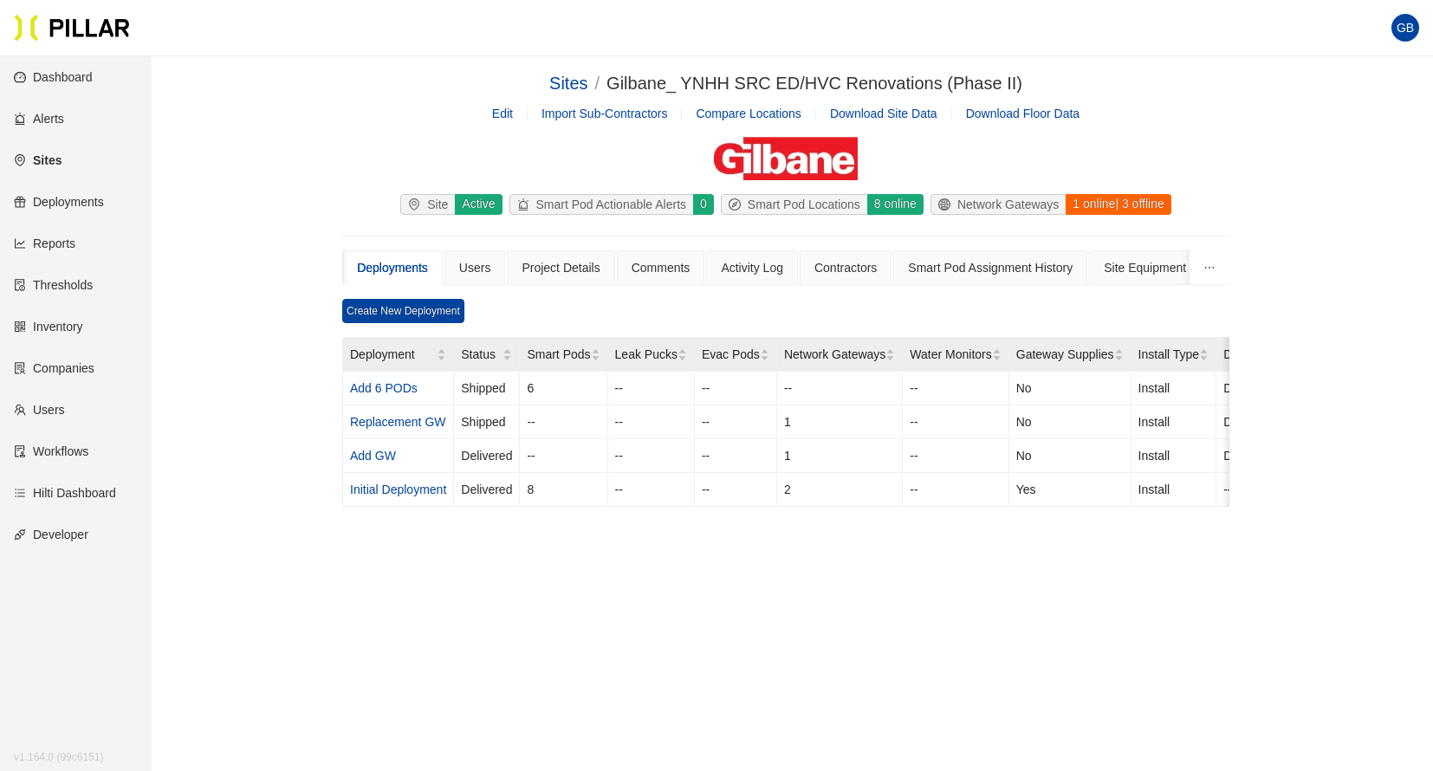
click at [400, 387] on link "Add 6 PODs" at bounding box center [384, 388] width 68 height 14
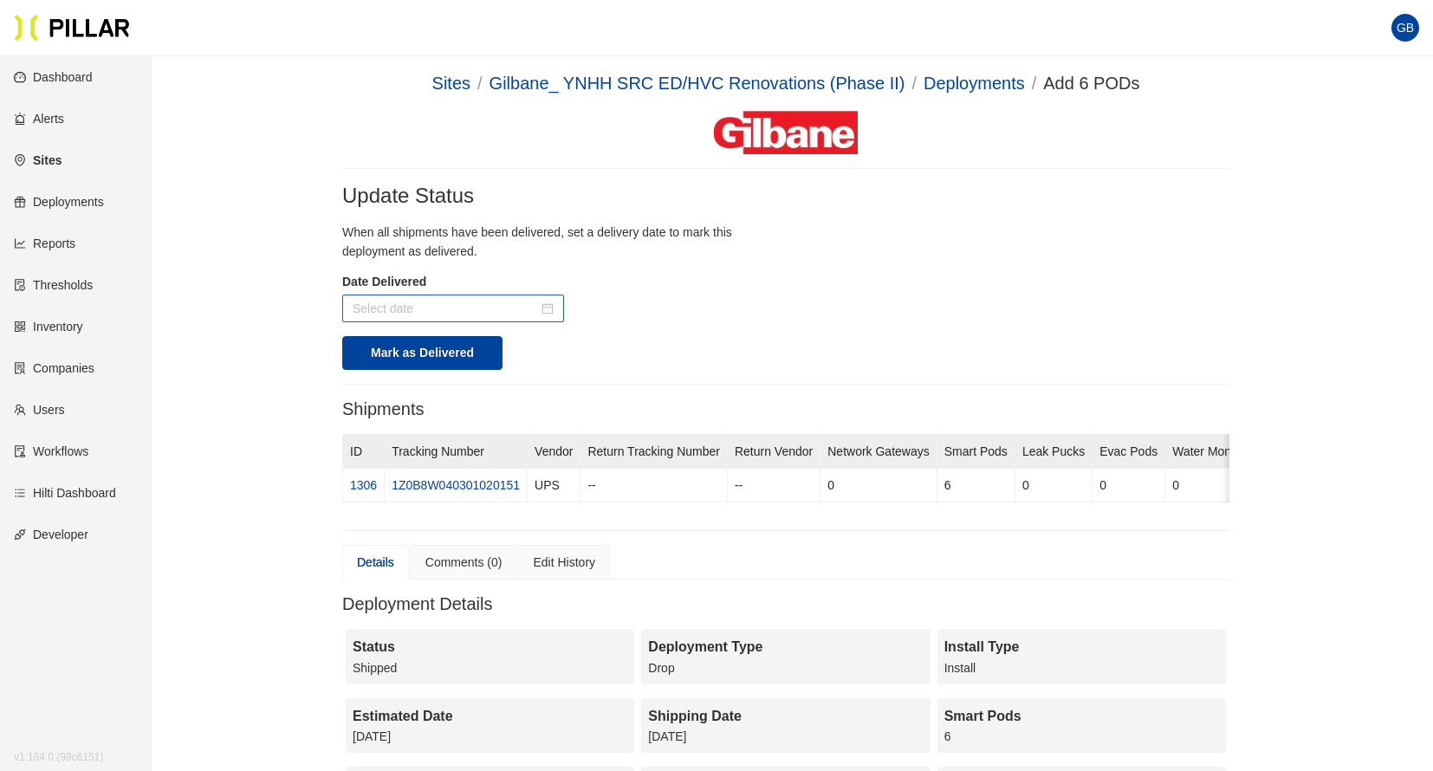
click at [486, 315] on input at bounding box center [445, 308] width 185 height 19
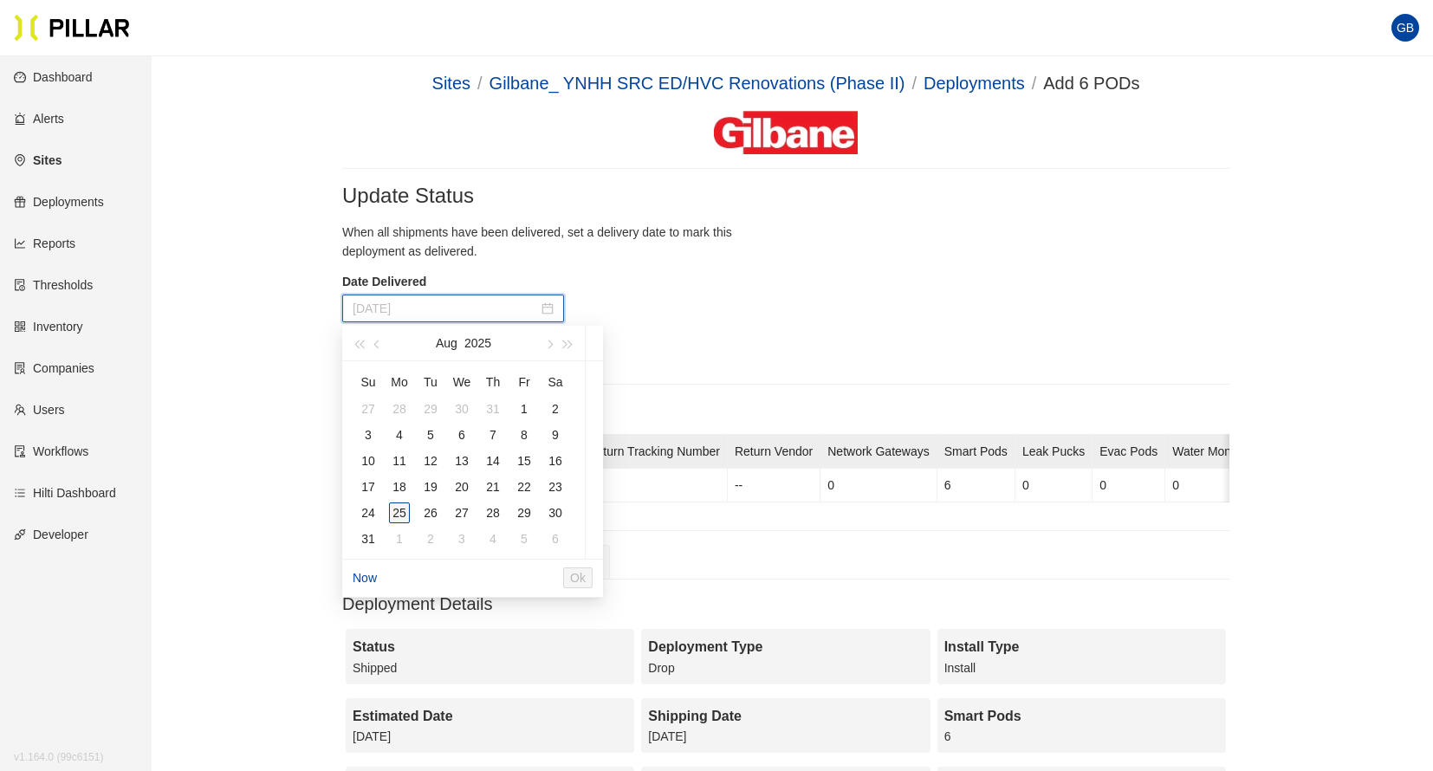
click at [398, 520] on div "25" at bounding box center [399, 513] width 21 height 21
type input "[DATE]"
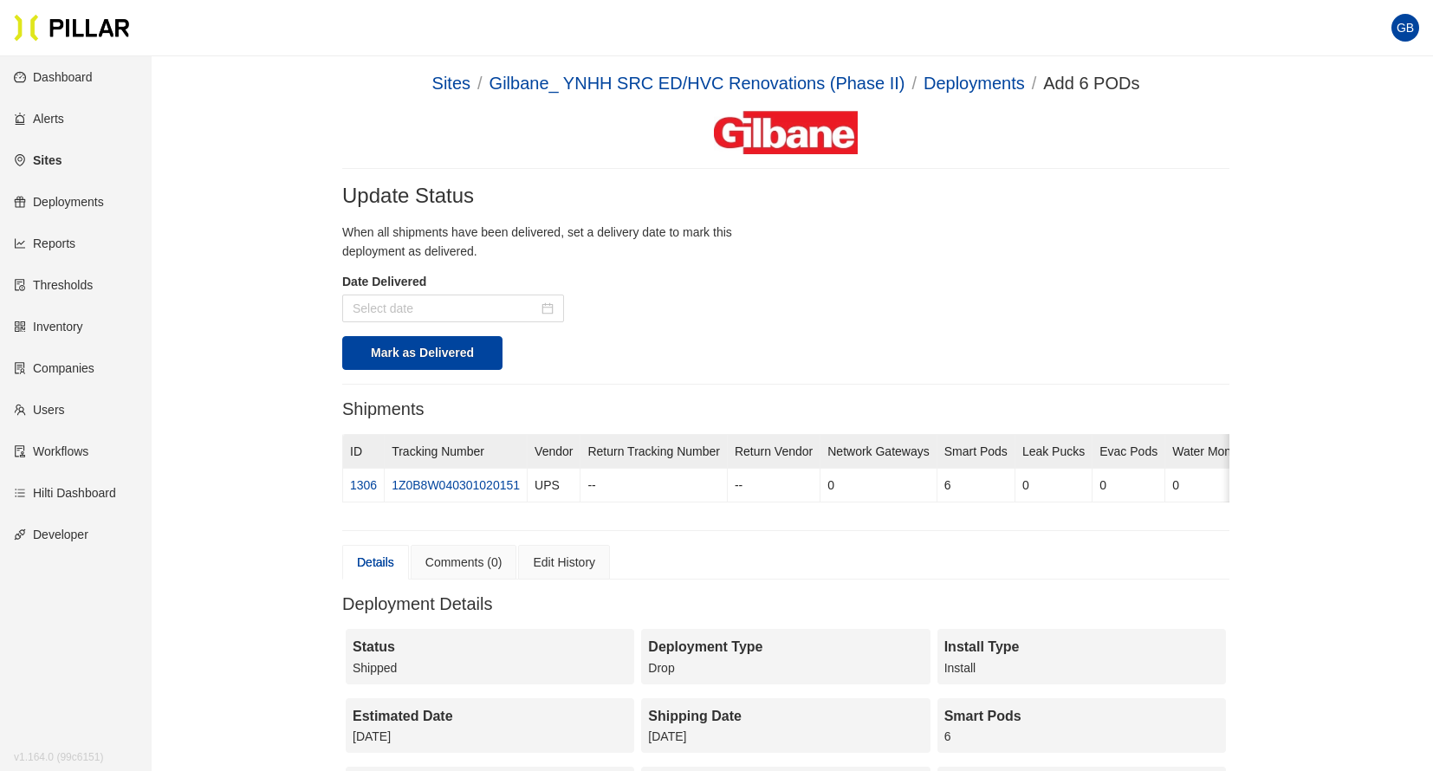
click at [885, 353] on form "When all shipments have been delivered, set a delivery date to mark this deploy…" at bounding box center [785, 296] width 887 height 147
drag, startPoint x: 416, startPoint y: 352, endPoint x: 502, endPoint y: 292, distance: 104.6
click at [502, 290] on form "When all shipments have been delivered, set a delivery date to mark this deploy…" at bounding box center [785, 296] width 887 height 147
click at [554, 305] on div at bounding box center [453, 309] width 222 height 28
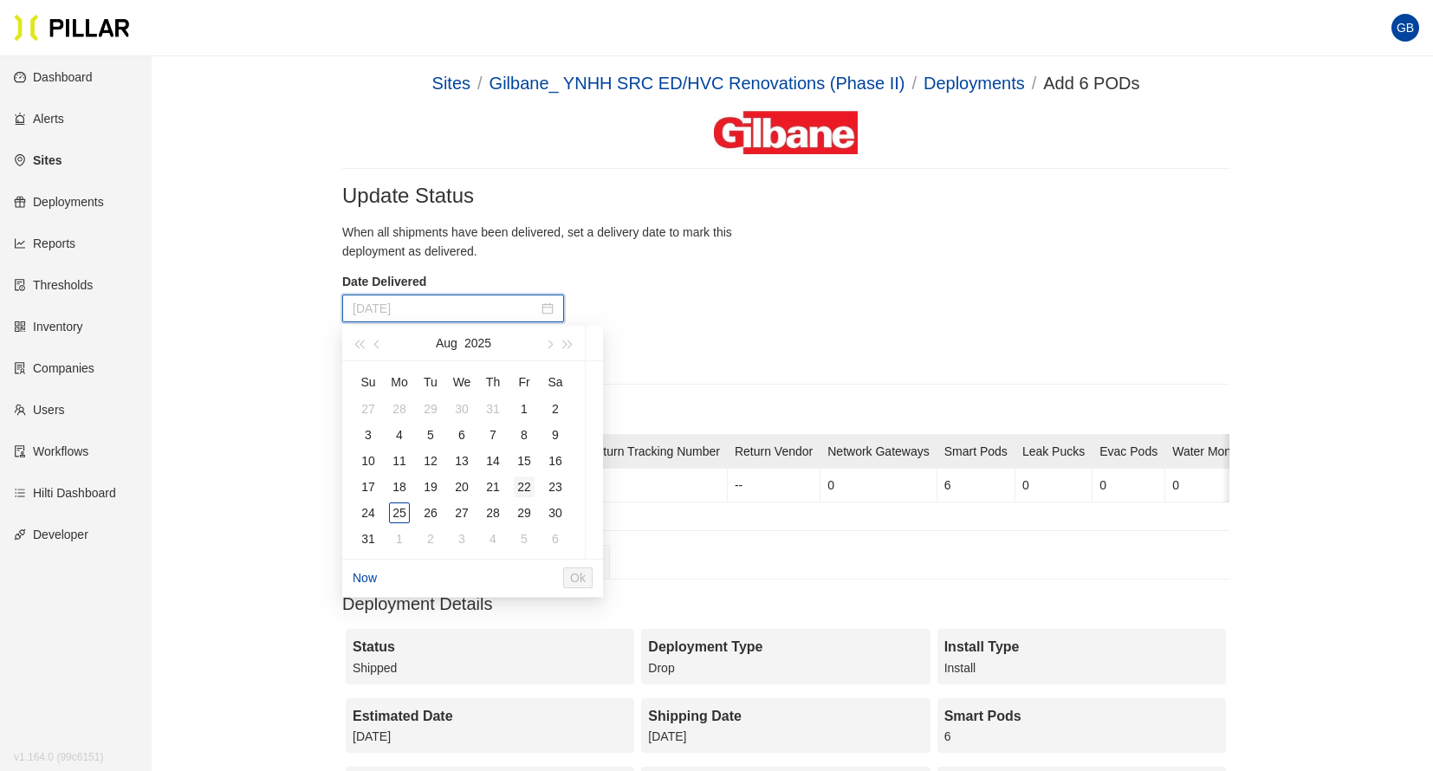
click at [526, 485] on div "22" at bounding box center [524, 487] width 21 height 21
type input "[DATE]"
click at [620, 575] on span "Ok" at bounding box center [613, 577] width 16 height 19
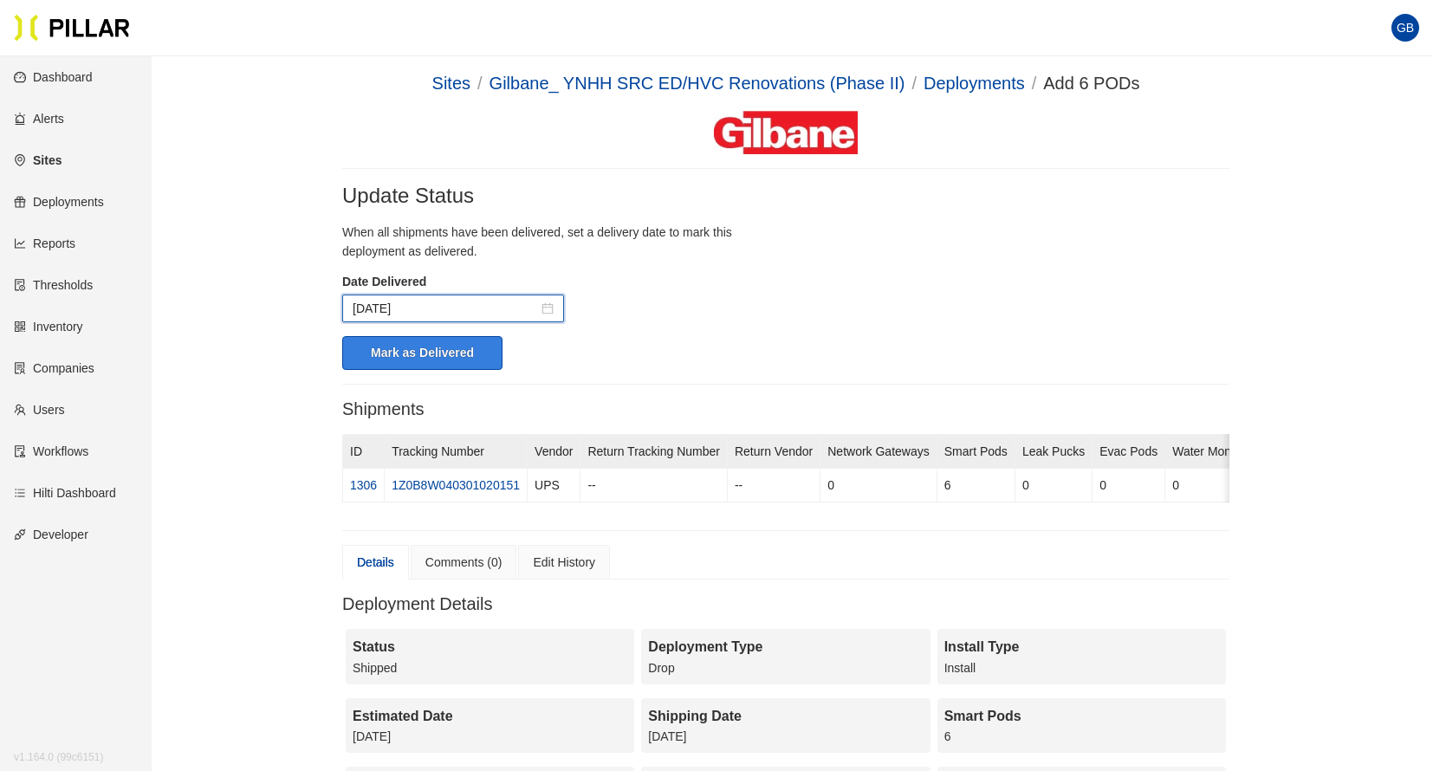
click at [431, 353] on button "Mark as Delivered" at bounding box center [422, 353] width 160 height 34
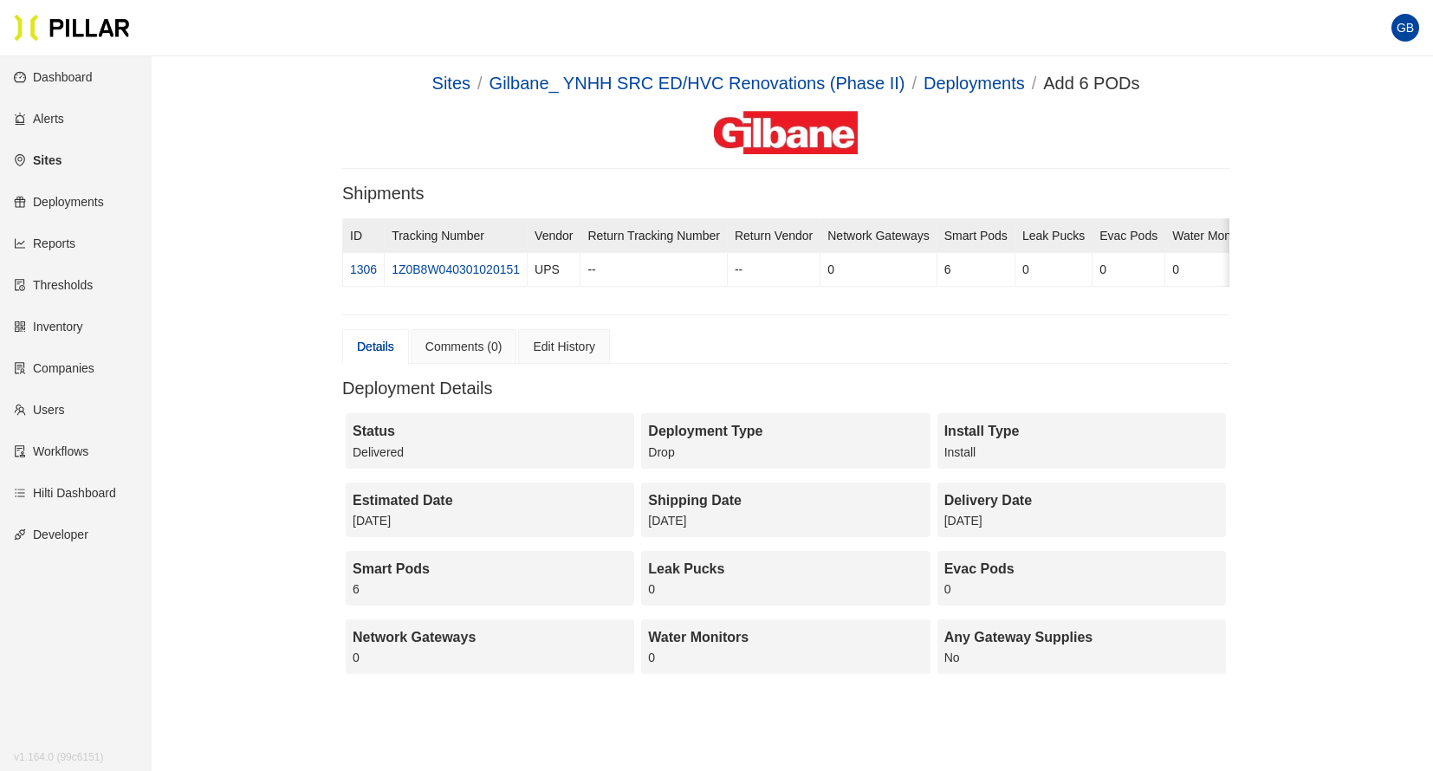
click at [379, 356] on div "Details" at bounding box center [375, 346] width 37 height 19
click at [840, 80] on link "Gilbane_ YNHH SRC ED/HVC Renovations (Phase II)" at bounding box center [698, 83] width 416 height 19
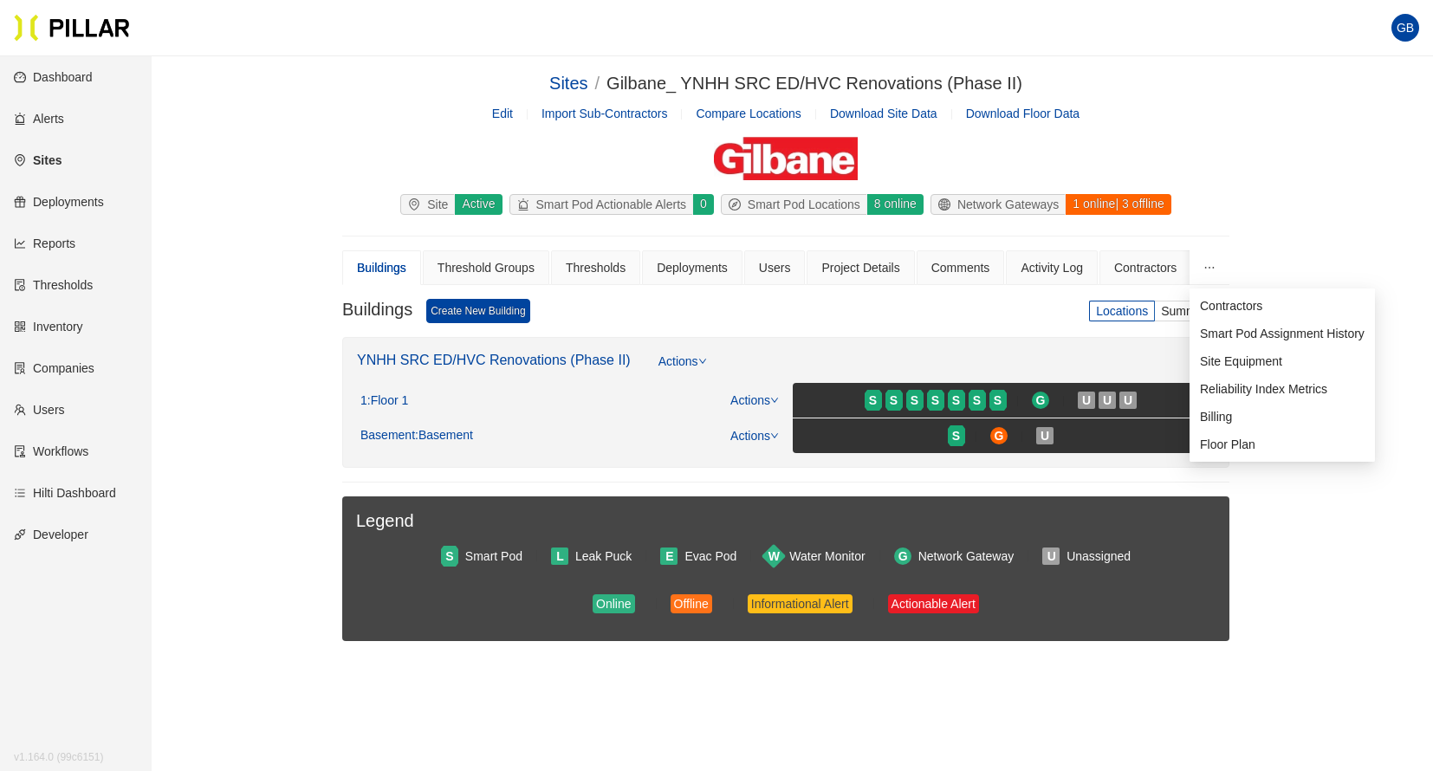
click at [1205, 270] on icon "ellipsis" at bounding box center [1210, 268] width 12 height 12
click at [1228, 361] on span "Site Equipment" at bounding box center [1241, 361] width 82 height 14
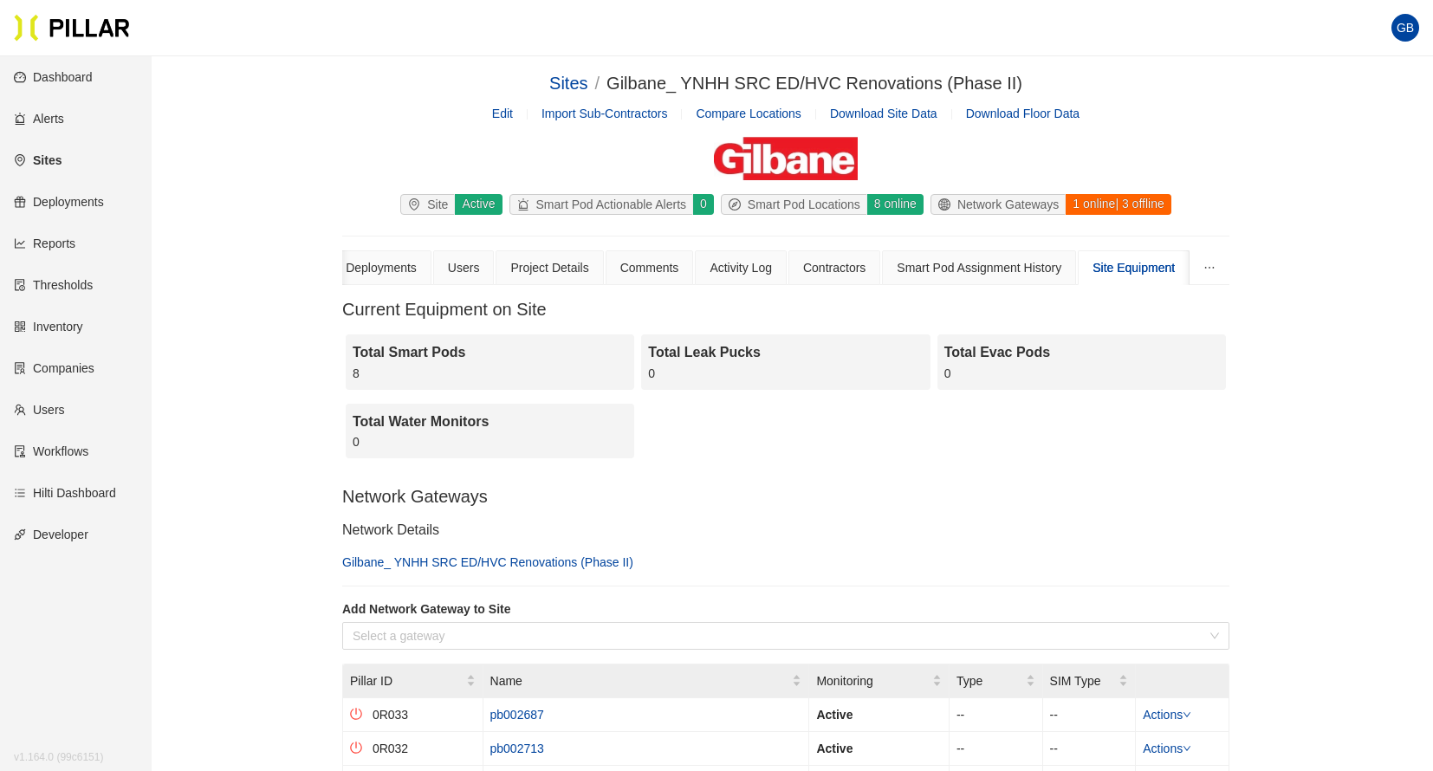
click at [374, 263] on div "Deployments" at bounding box center [381, 267] width 71 height 19
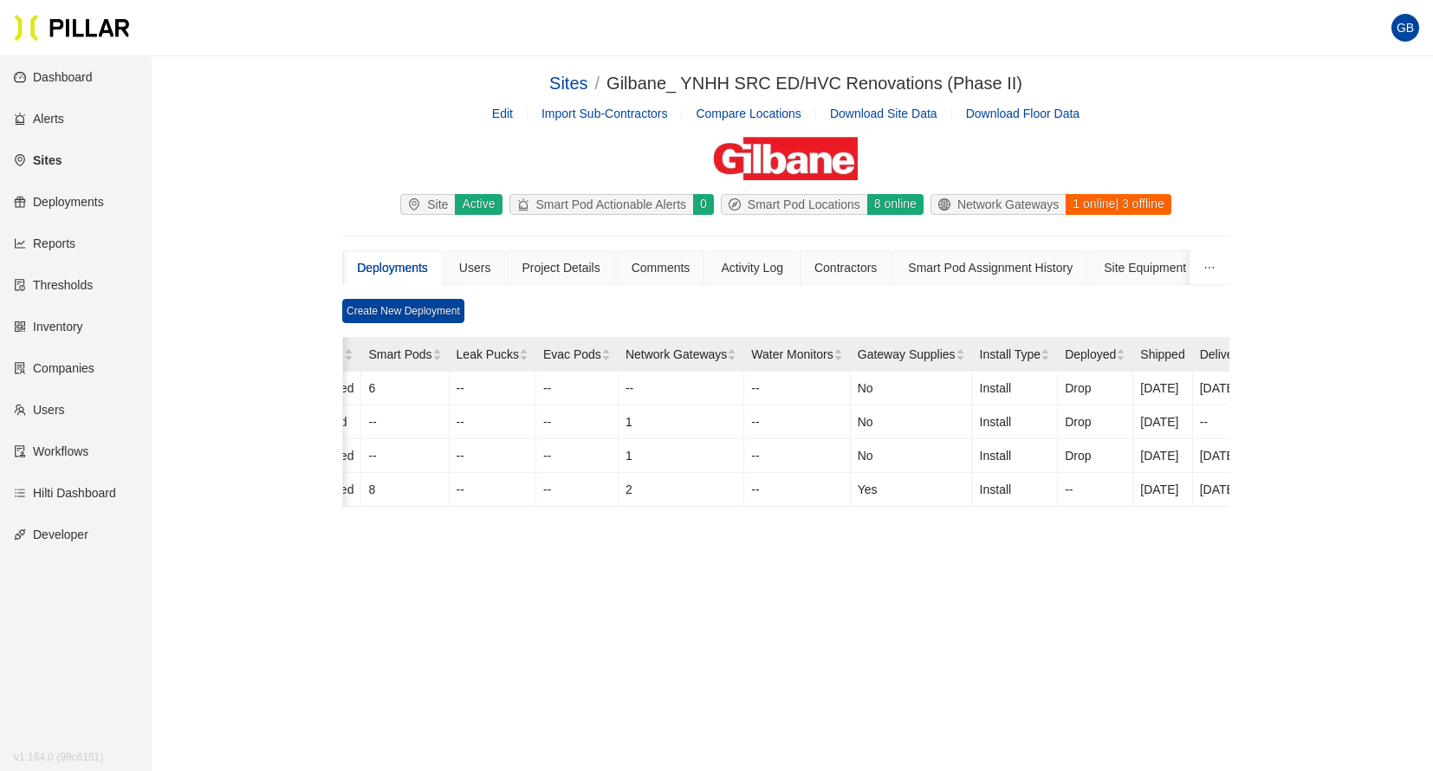
scroll to position [0, 257]
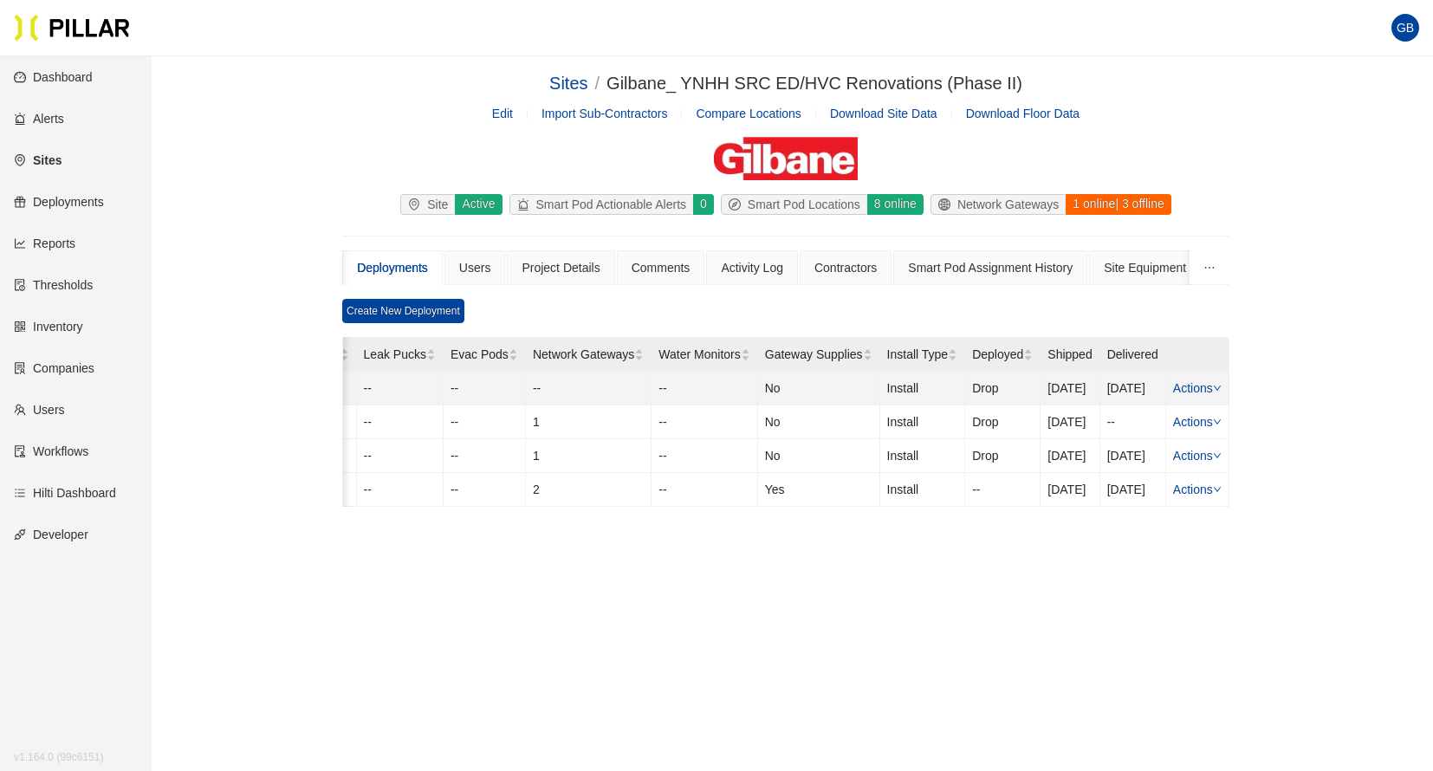
click at [1207, 378] on td "Actions" at bounding box center [1197, 389] width 63 height 34
click at [1216, 390] on icon "down" at bounding box center [1217, 388] width 9 height 9
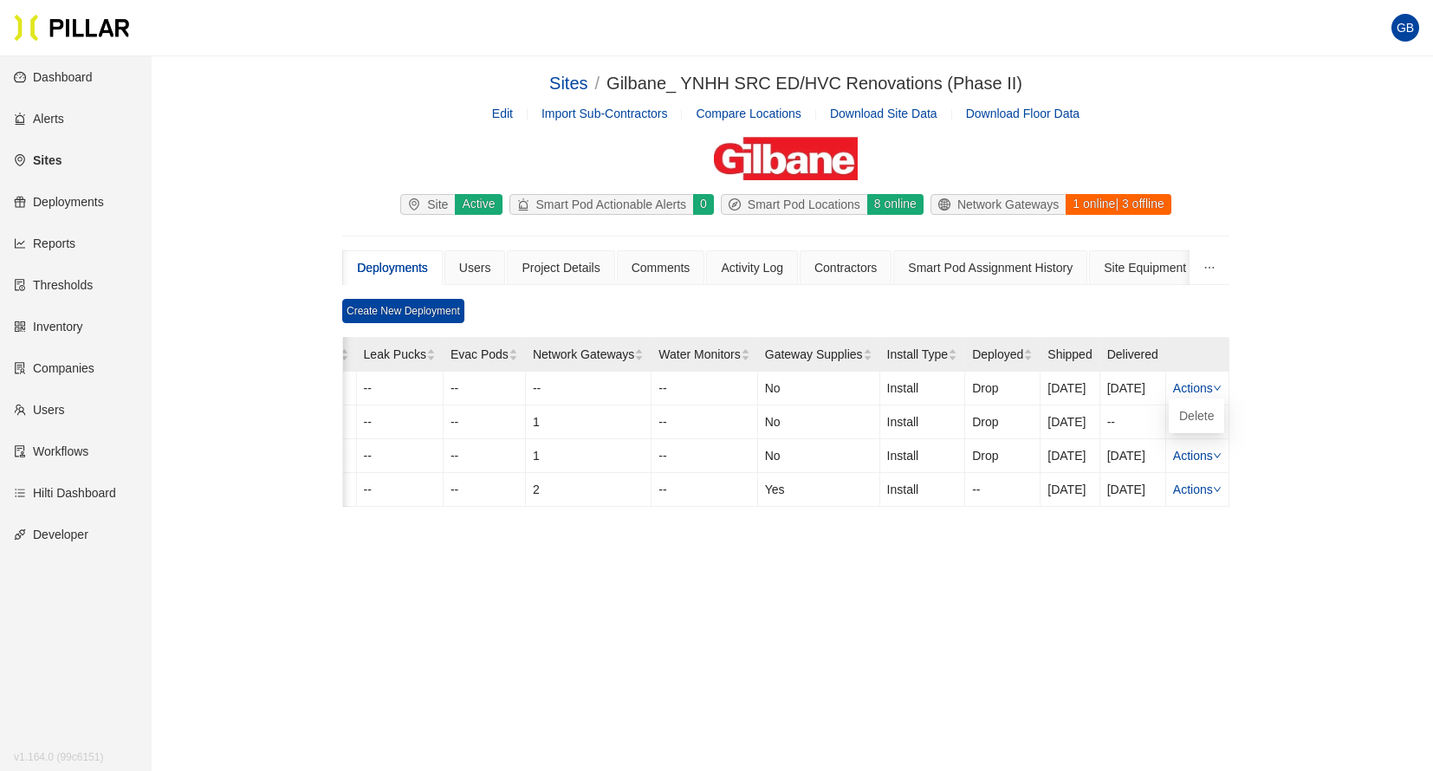
click at [764, 594] on main "Sites / Gilbane_ YNHH SRC ED/HVC Renovations (Phase II) / Edit Import Sub-Contr…" at bounding box center [716, 441] width 1433 height 771
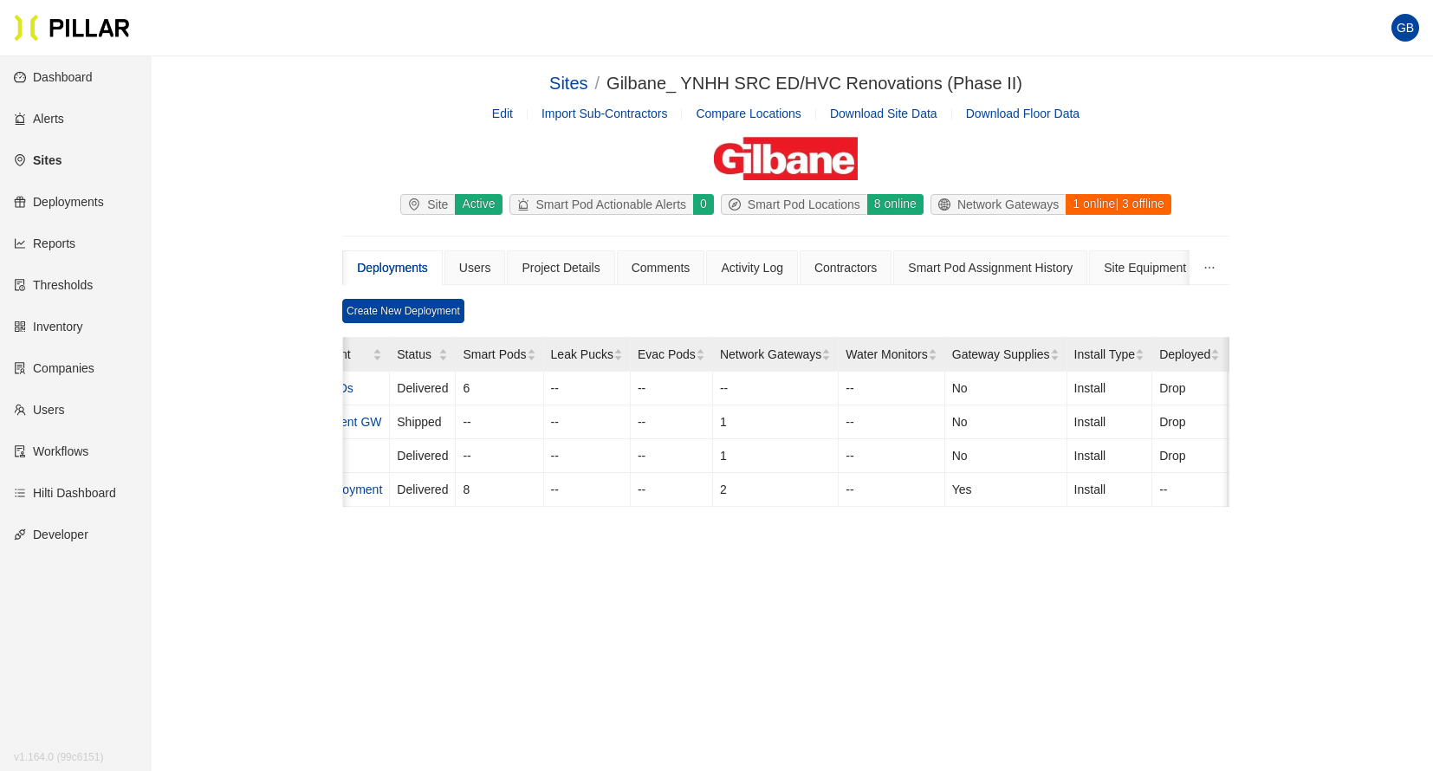
scroll to position [0, 0]
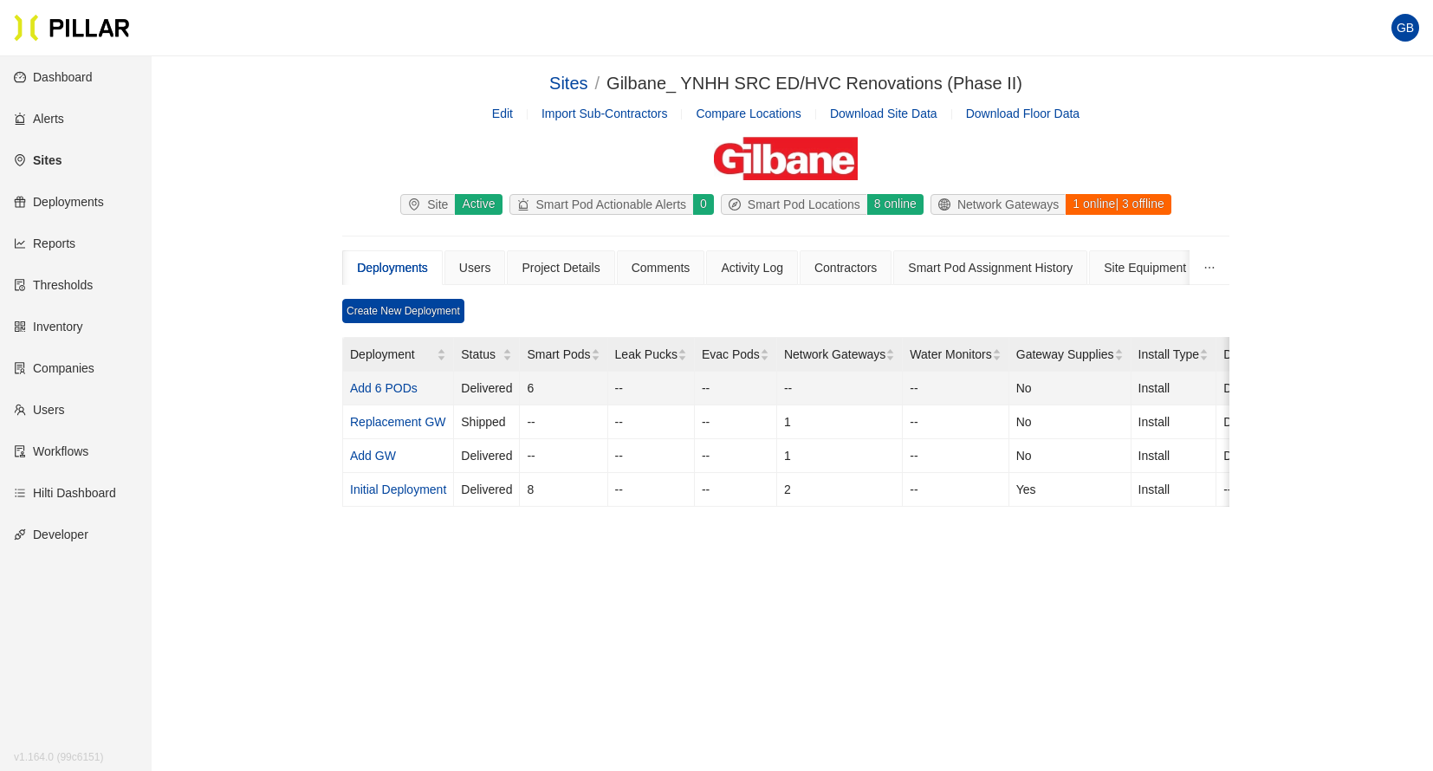
click at [391, 390] on link "Add 6 PODs" at bounding box center [384, 388] width 68 height 14
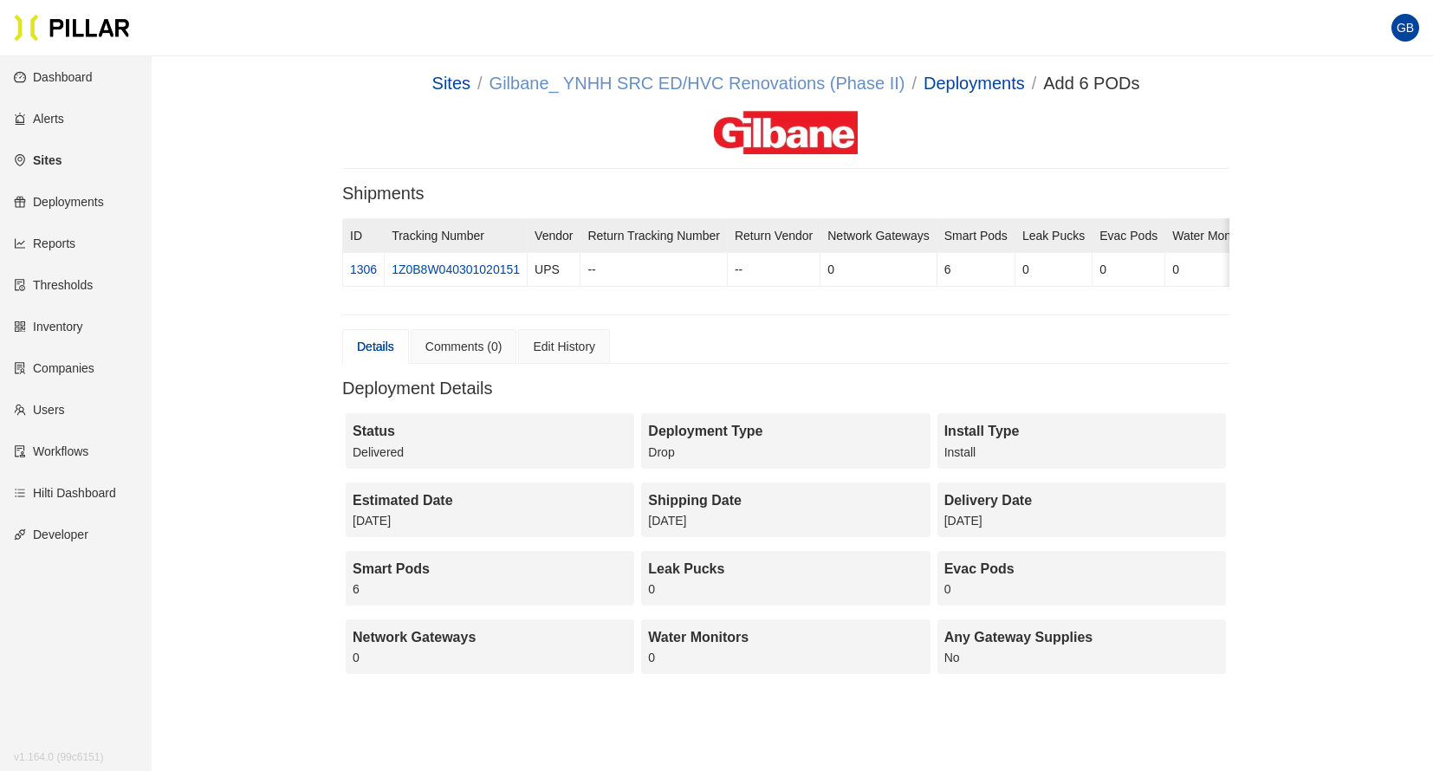
click at [732, 81] on link "Gilbane_ YNHH SRC ED/HVC Renovations (Phase II)" at bounding box center [698, 83] width 416 height 19
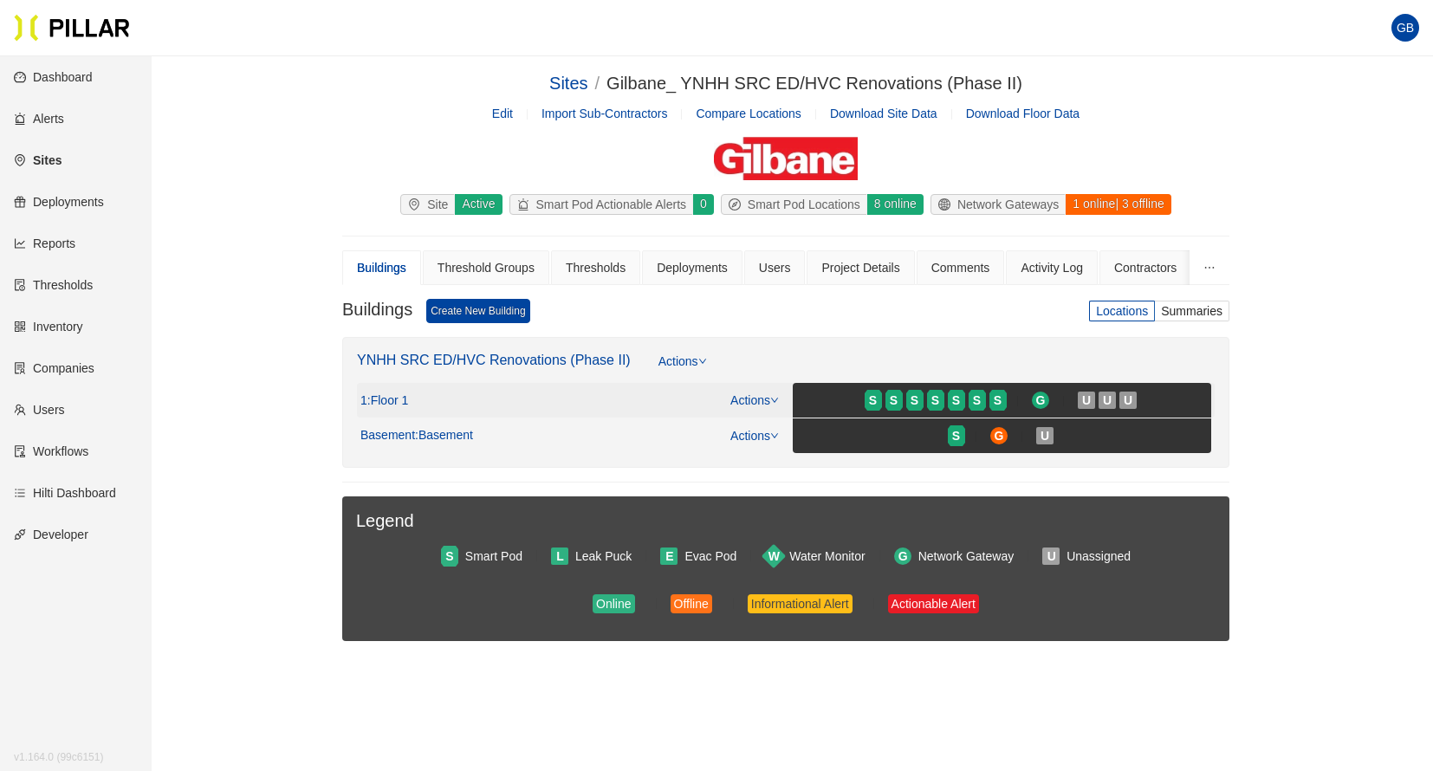
click at [771, 397] on icon "down" at bounding box center [774, 400] width 9 height 9
click at [763, 434] on link "View/Edit Floor Plan" at bounding box center [791, 428] width 109 height 19
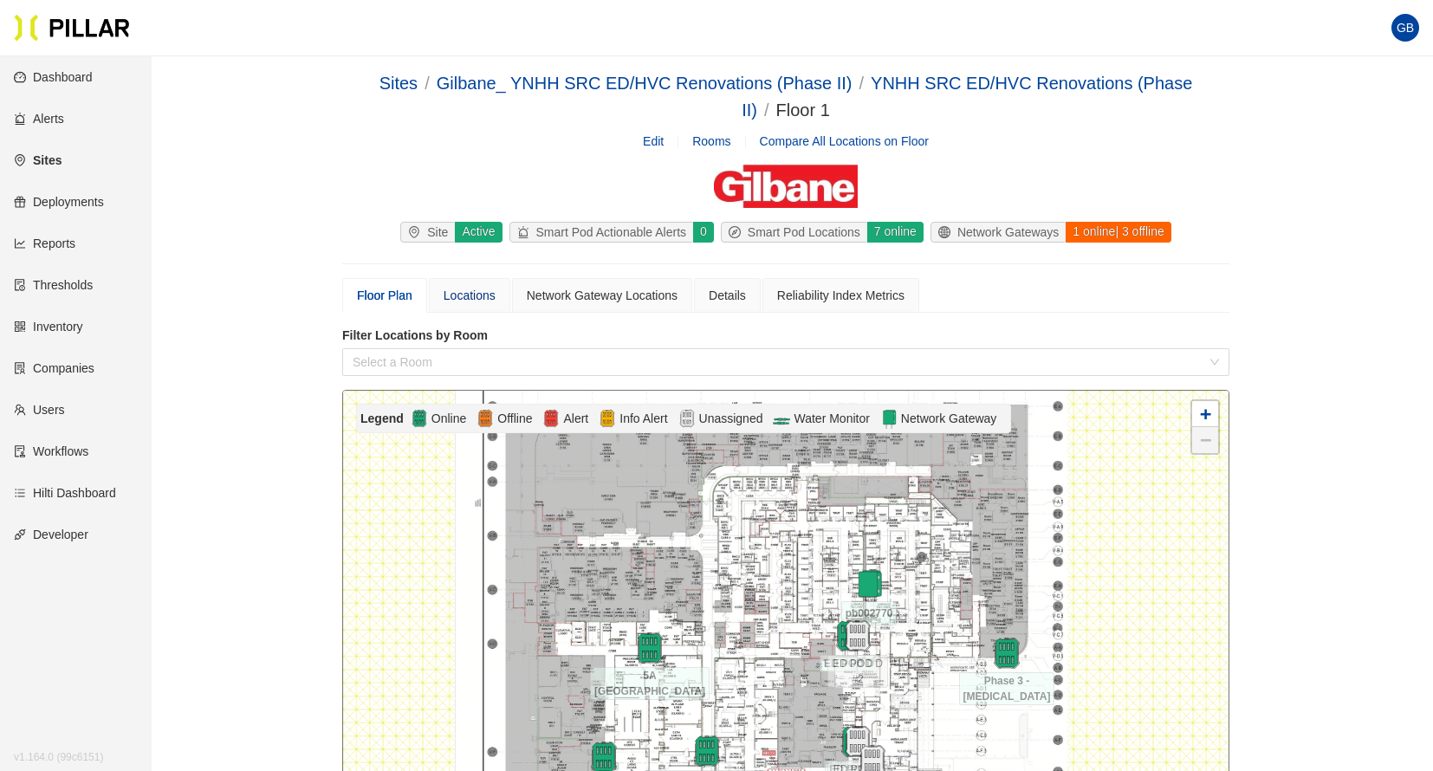
click at [481, 299] on div "Locations" at bounding box center [470, 295] width 52 height 19
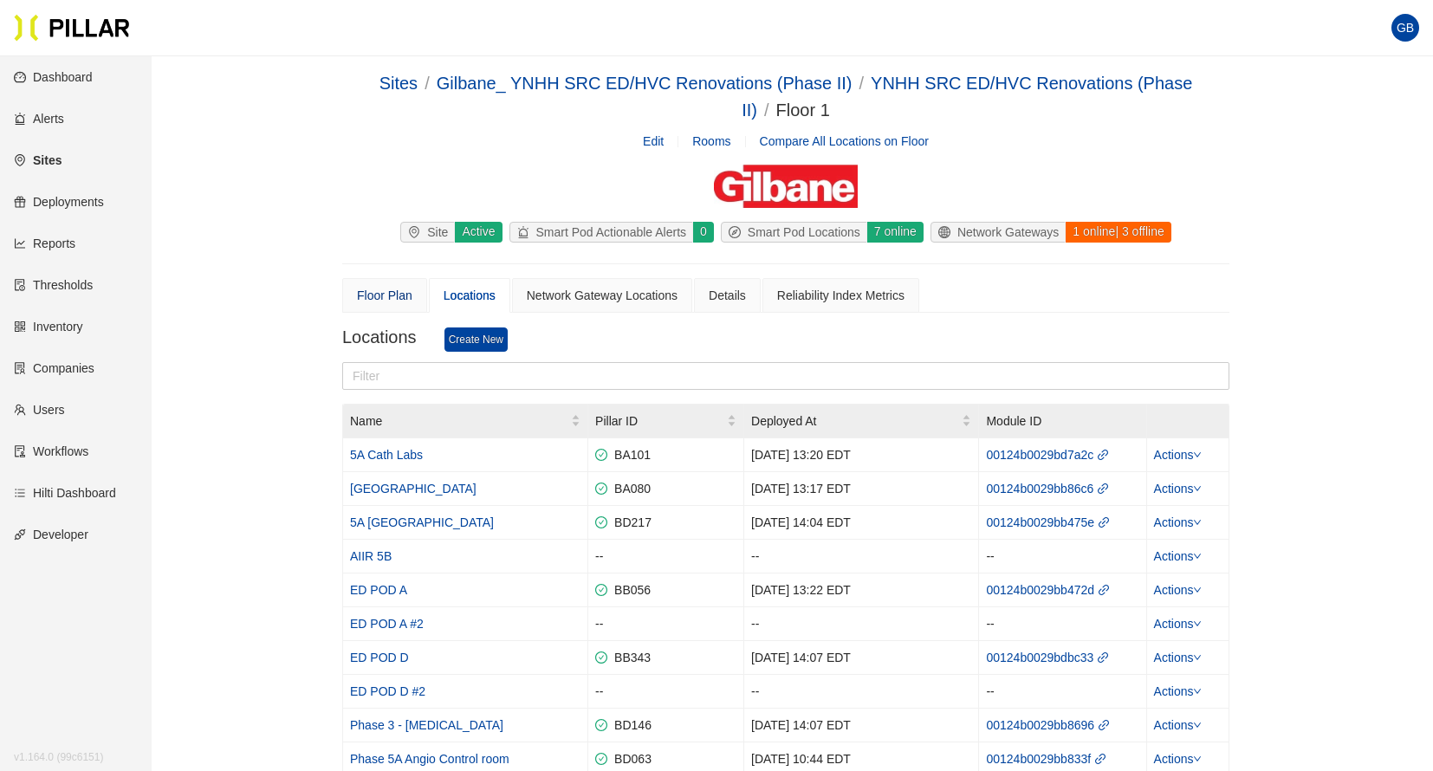
click at [375, 295] on div "Floor Plan" at bounding box center [384, 295] width 55 height 19
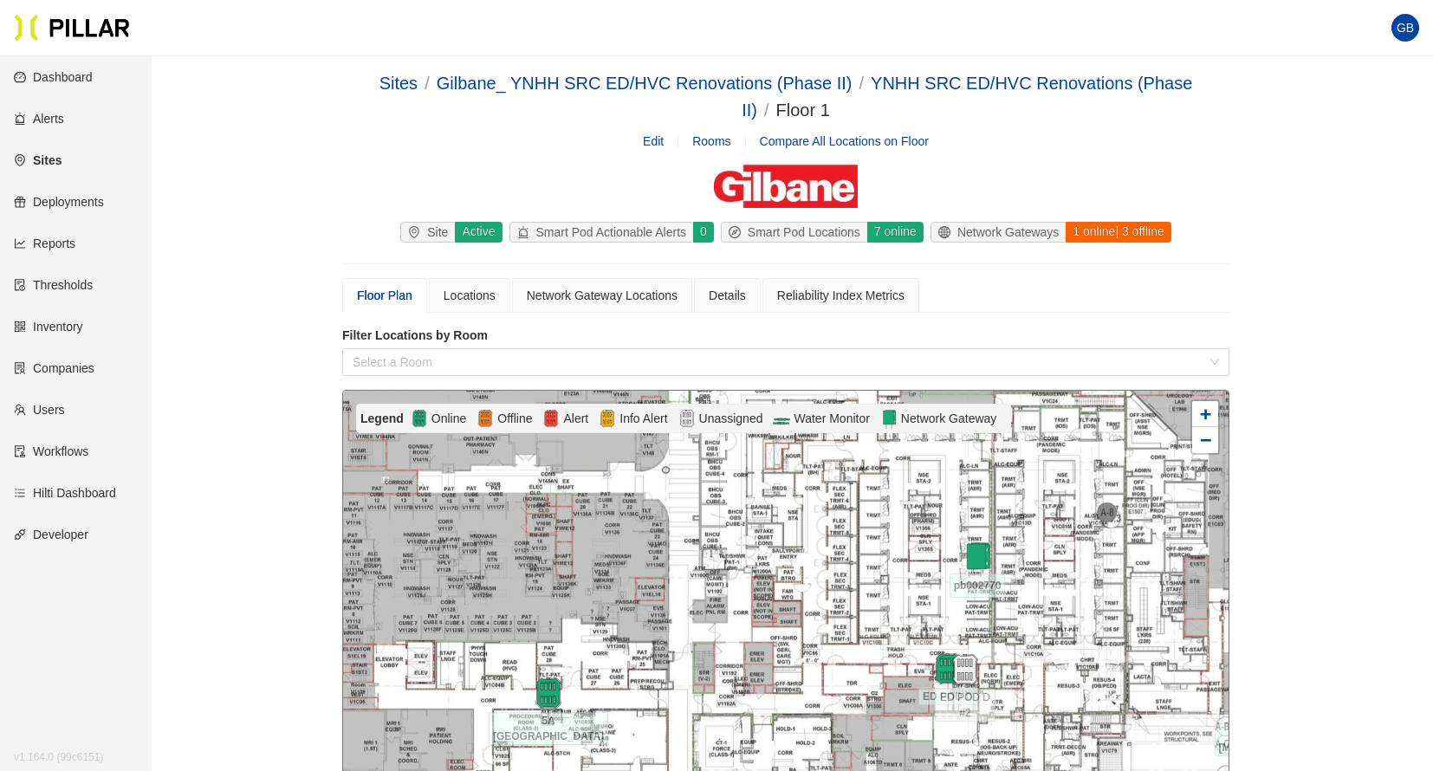
click at [588, 694] on div at bounding box center [786, 679] width 886 height 577
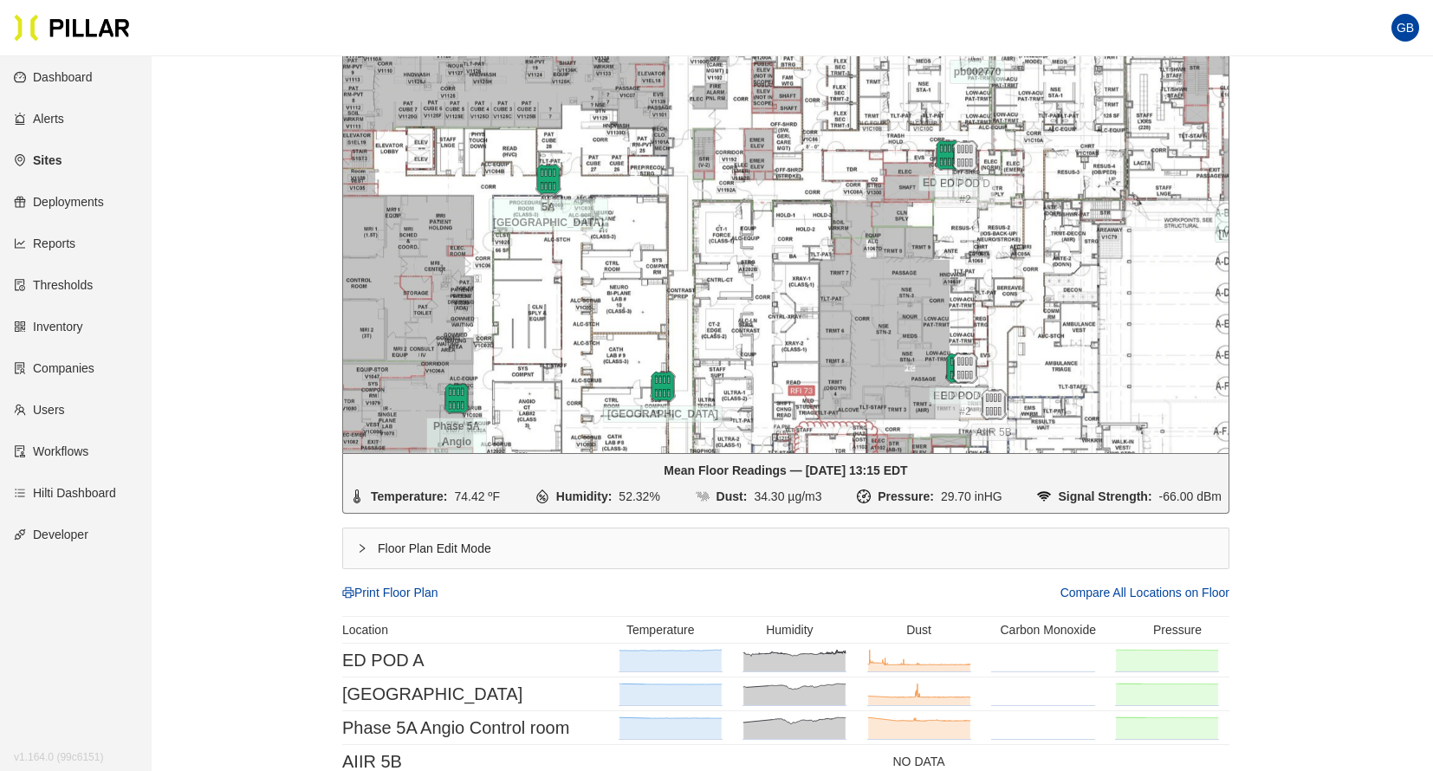
scroll to position [693, 0]
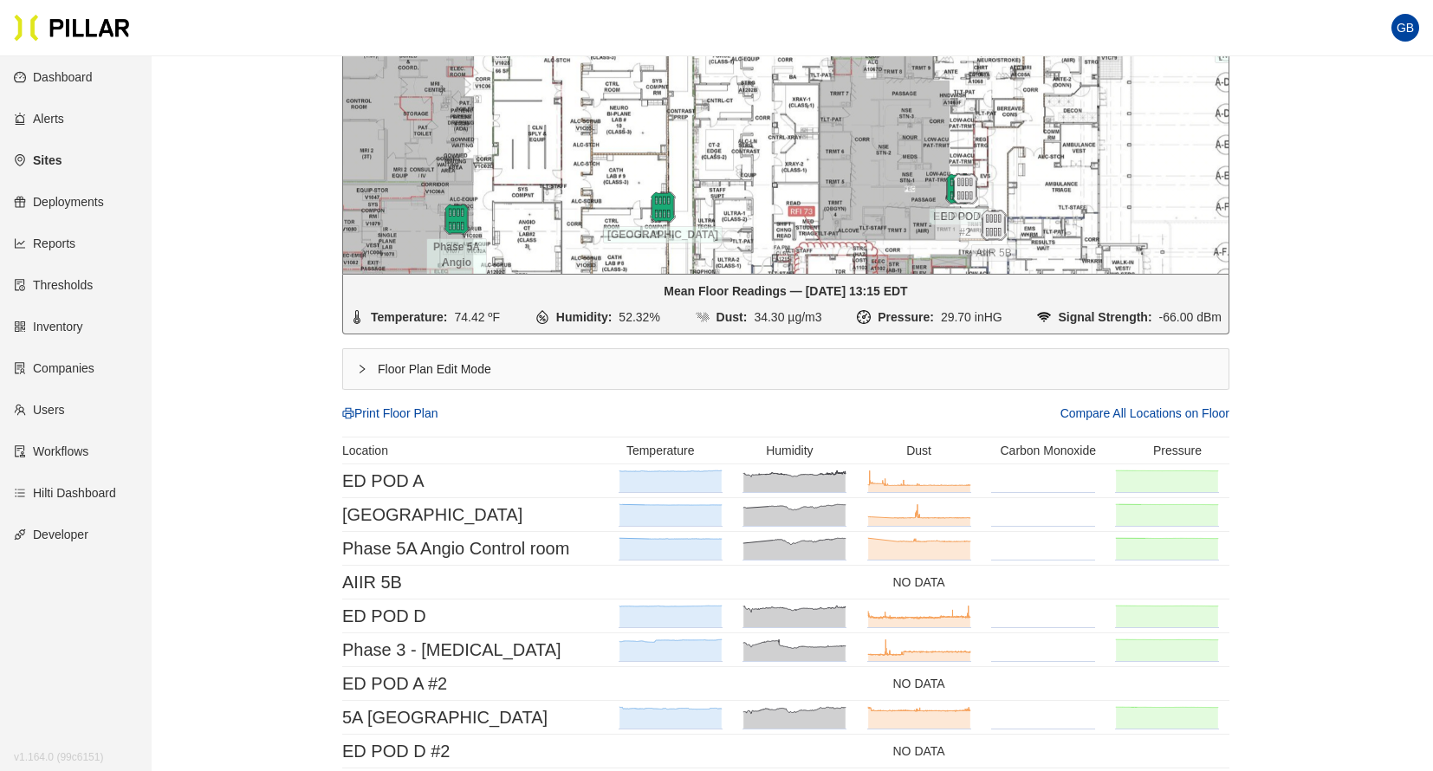
click at [428, 376] on div "Floor Plan Edit Mode" at bounding box center [786, 369] width 886 height 40
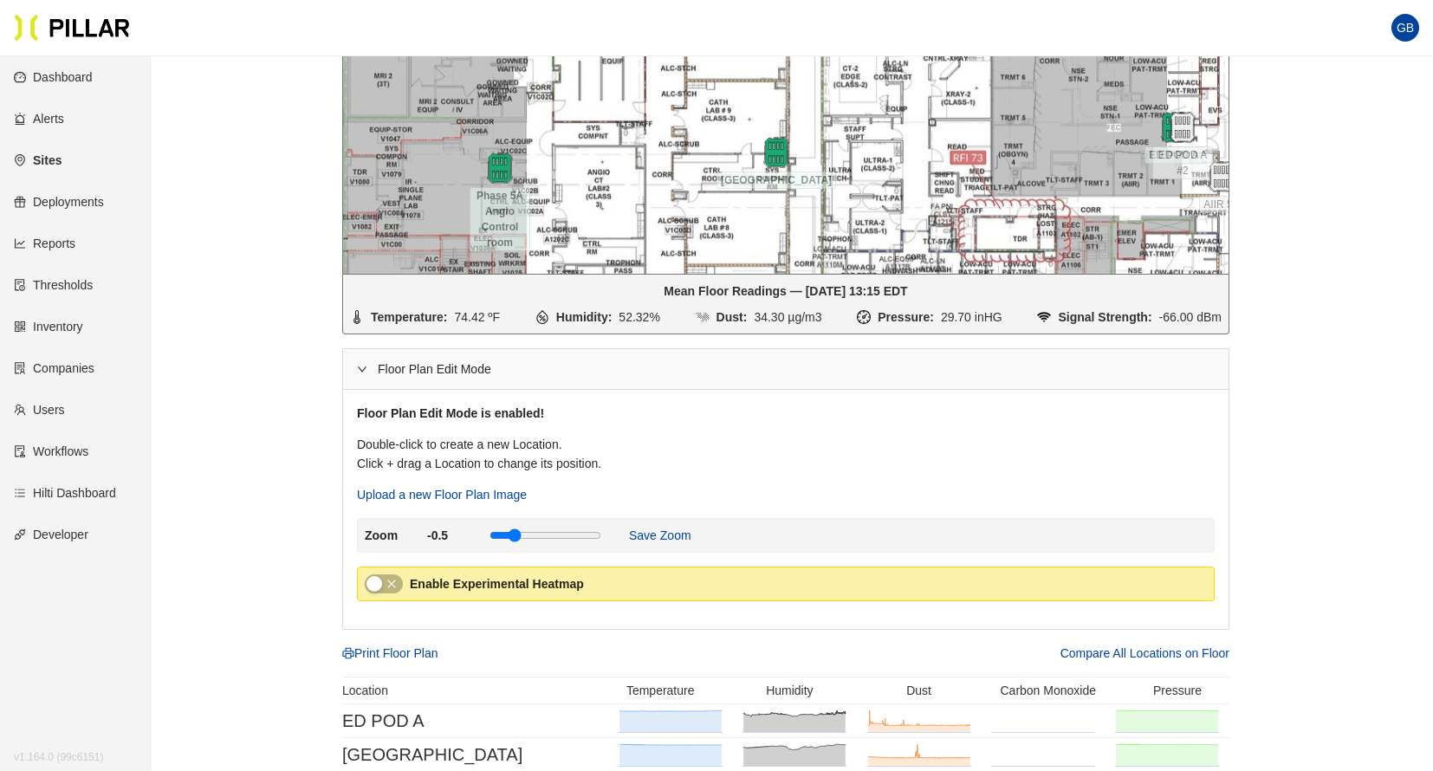
drag, startPoint x: 1368, startPoint y: 363, endPoint x: 1358, endPoint y: 336, distance: 28.8
click at [1358, 336] on main "Sites / Gilbane_ YNHH SRC ED/HVC Renovations (Phase II) / YNHH SRC ED/HVC Renov…" at bounding box center [716, 313] width 1433 height 1900
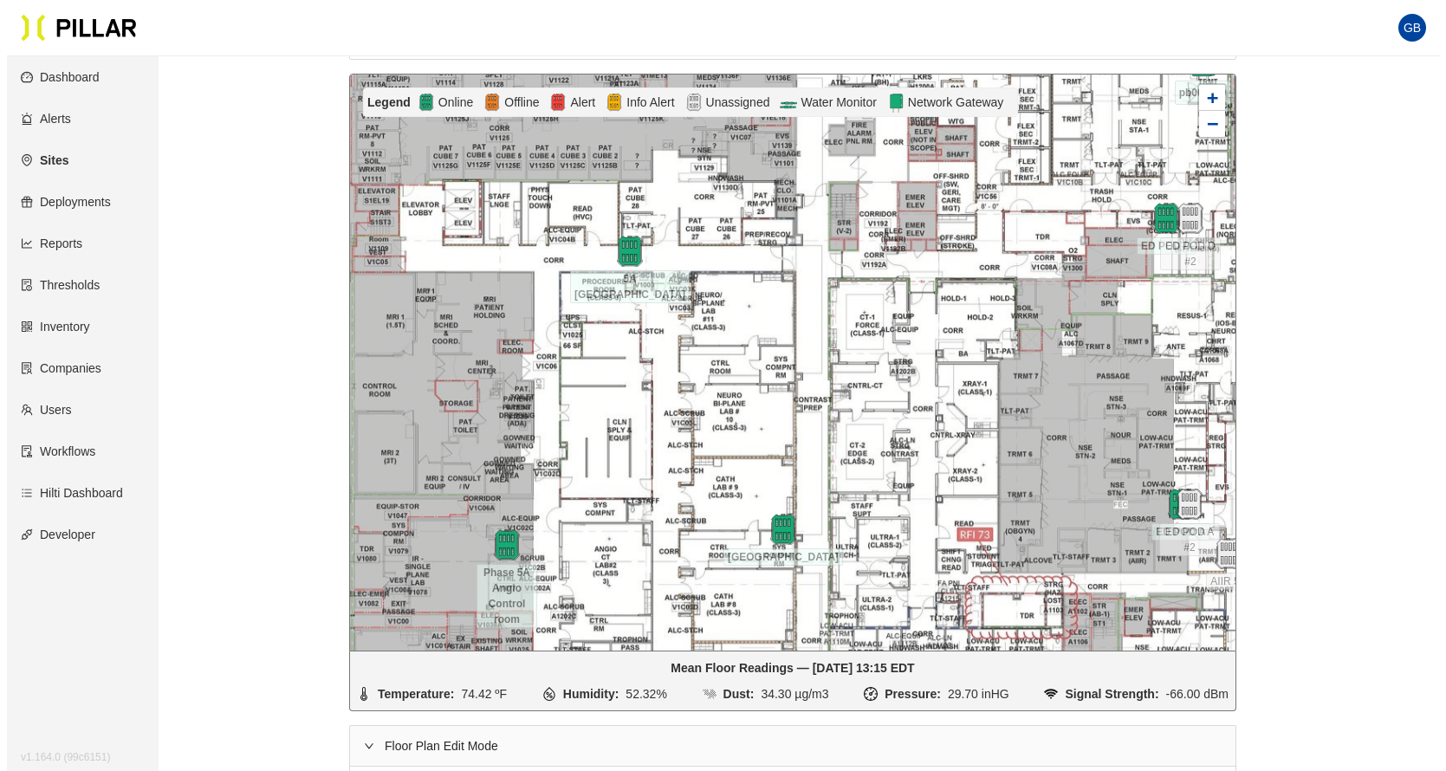
scroll to position [347, 0]
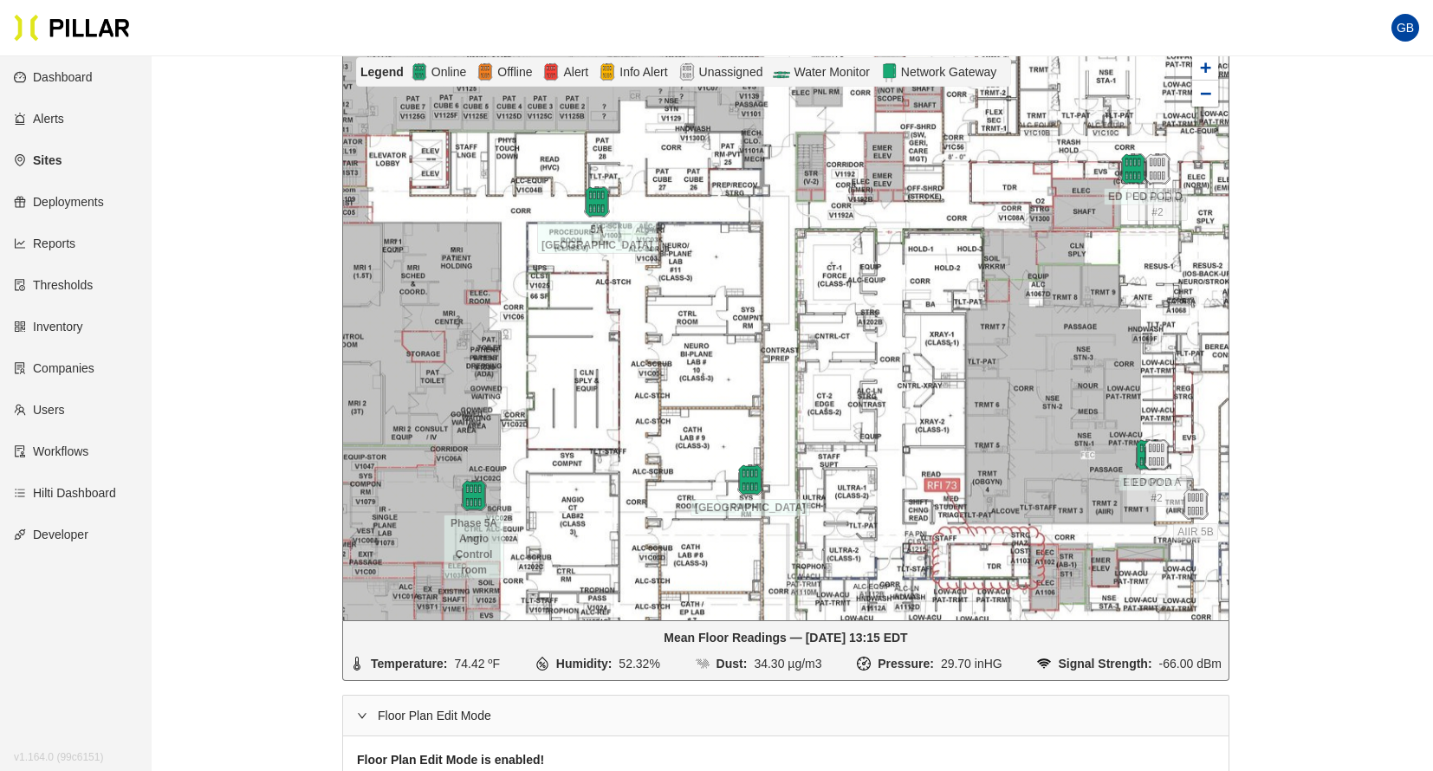
drag, startPoint x: 648, startPoint y: 567, endPoint x: 624, endPoint y: 548, distance: 30.9
click at [624, 548] on div at bounding box center [786, 332] width 886 height 577
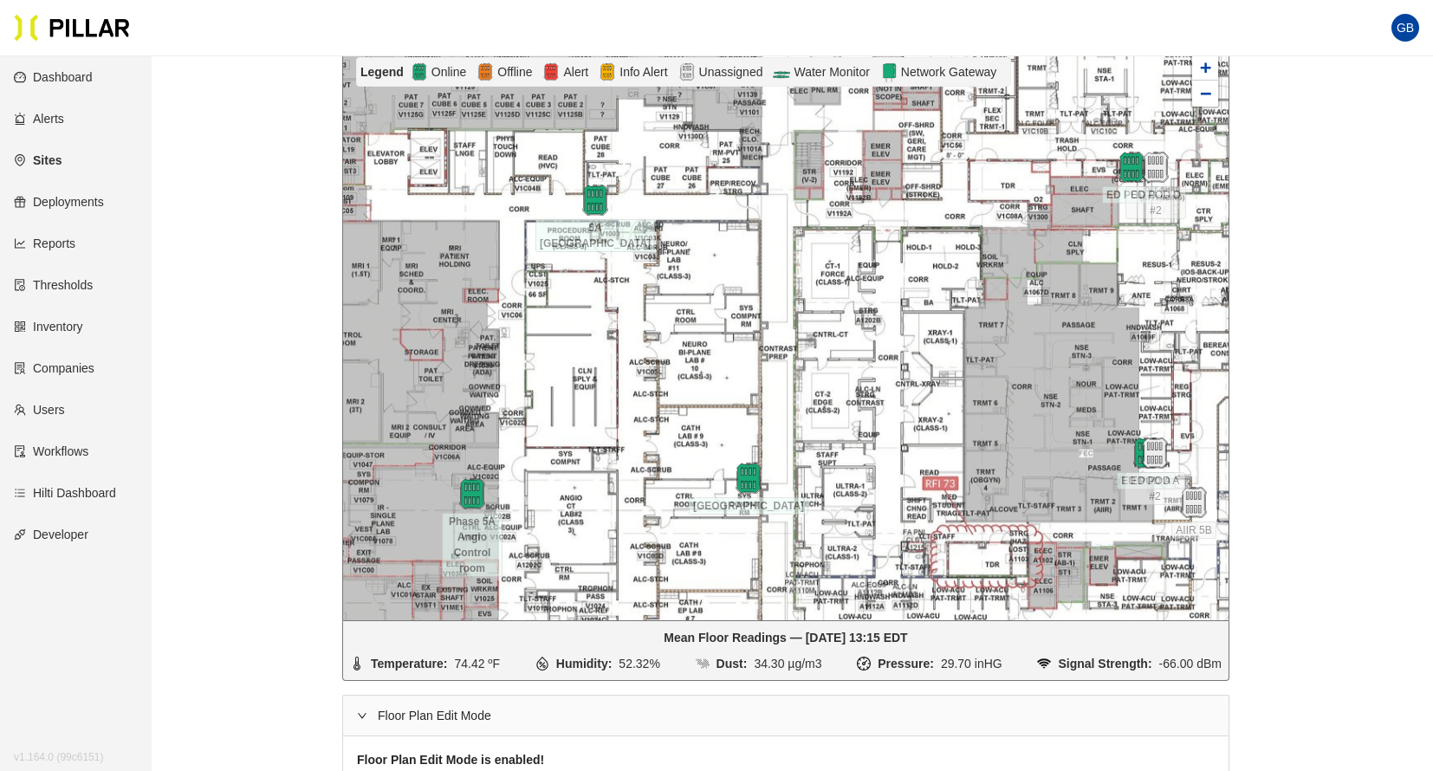
click at [509, 498] on div at bounding box center [786, 332] width 886 height 577
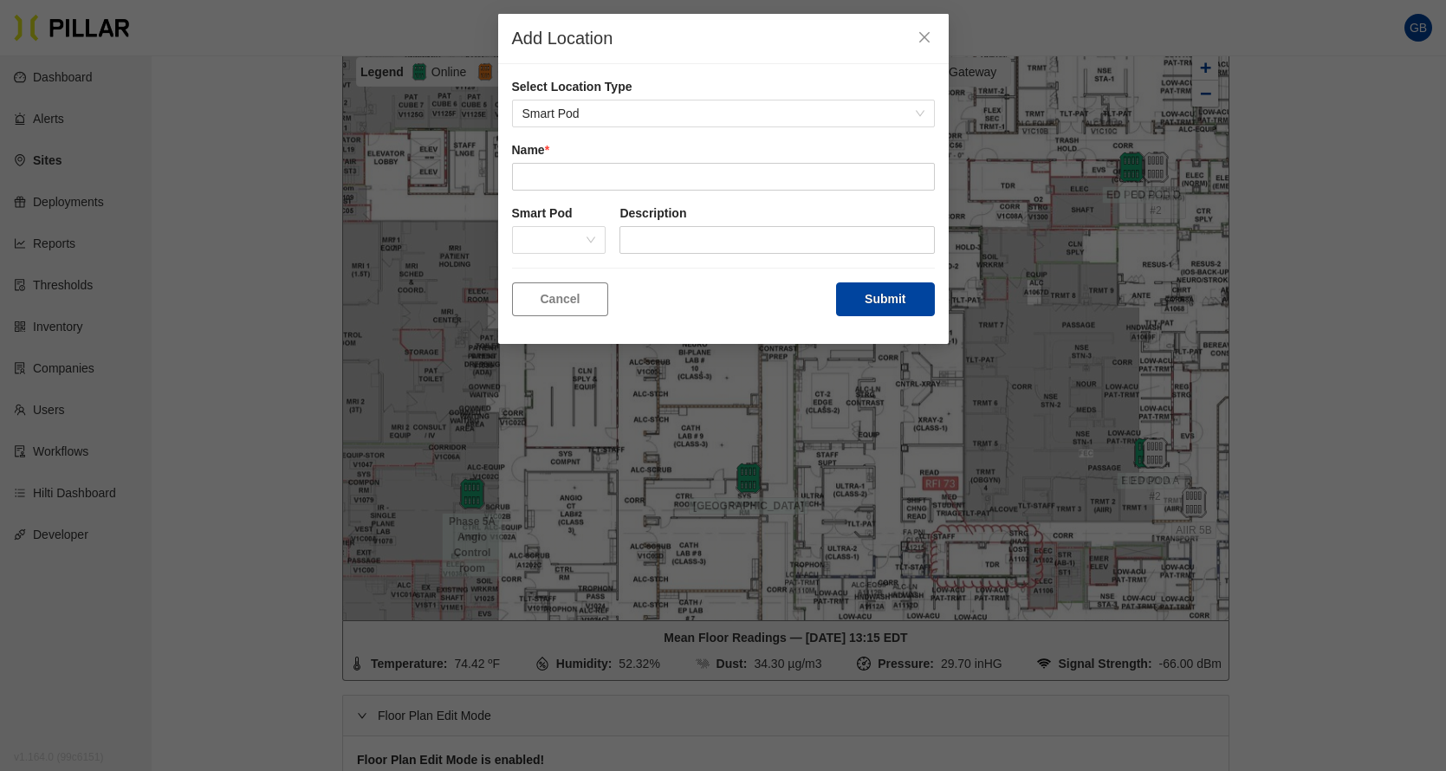
drag, startPoint x: 509, startPoint y: 498, endPoint x: 671, endPoint y: 35, distance: 491.1
click at [671, 34] on div "Add Location" at bounding box center [709, 39] width 395 height 22
click at [614, 116] on span "Smart Pod" at bounding box center [724, 114] width 402 height 26
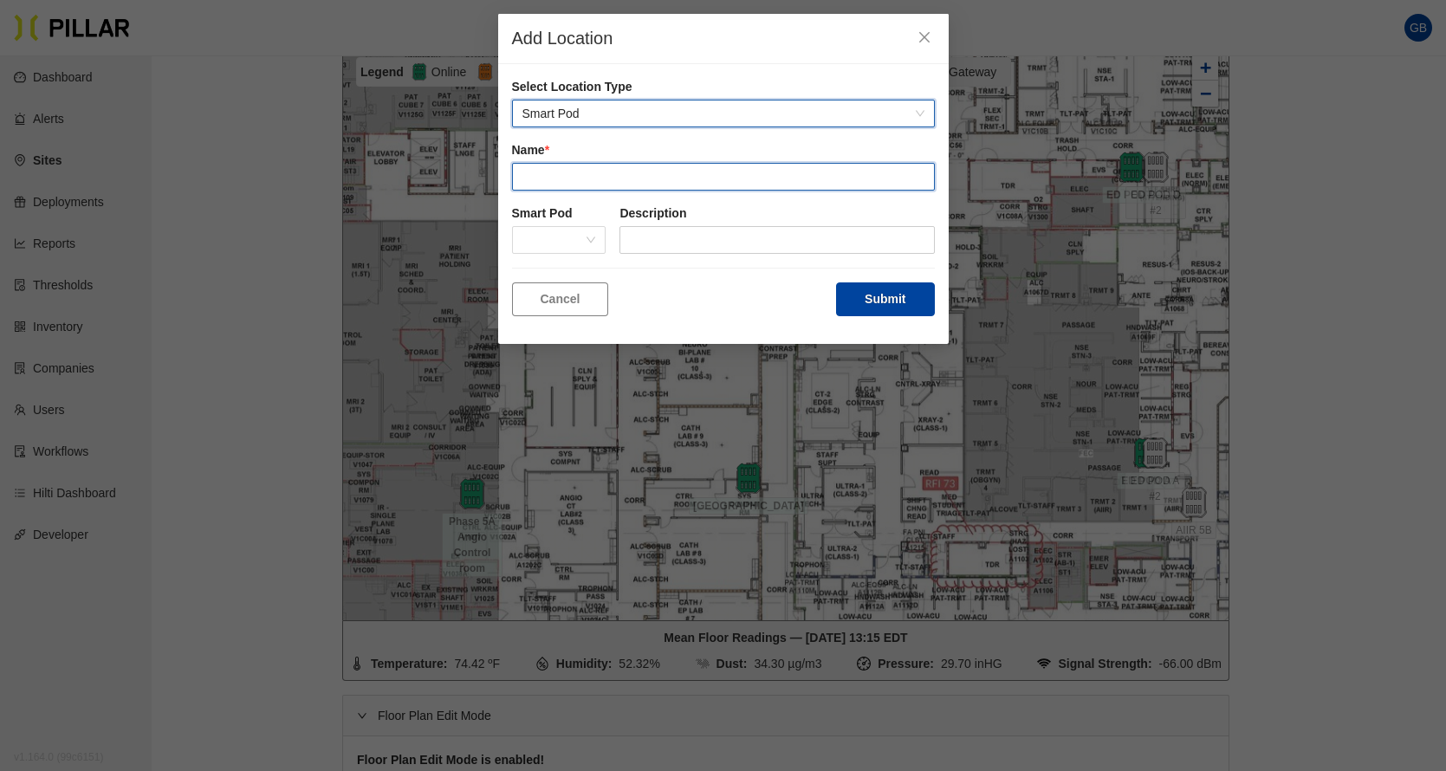
click at [553, 178] on input "text" at bounding box center [723, 177] width 423 height 28
type input "5 North 2"
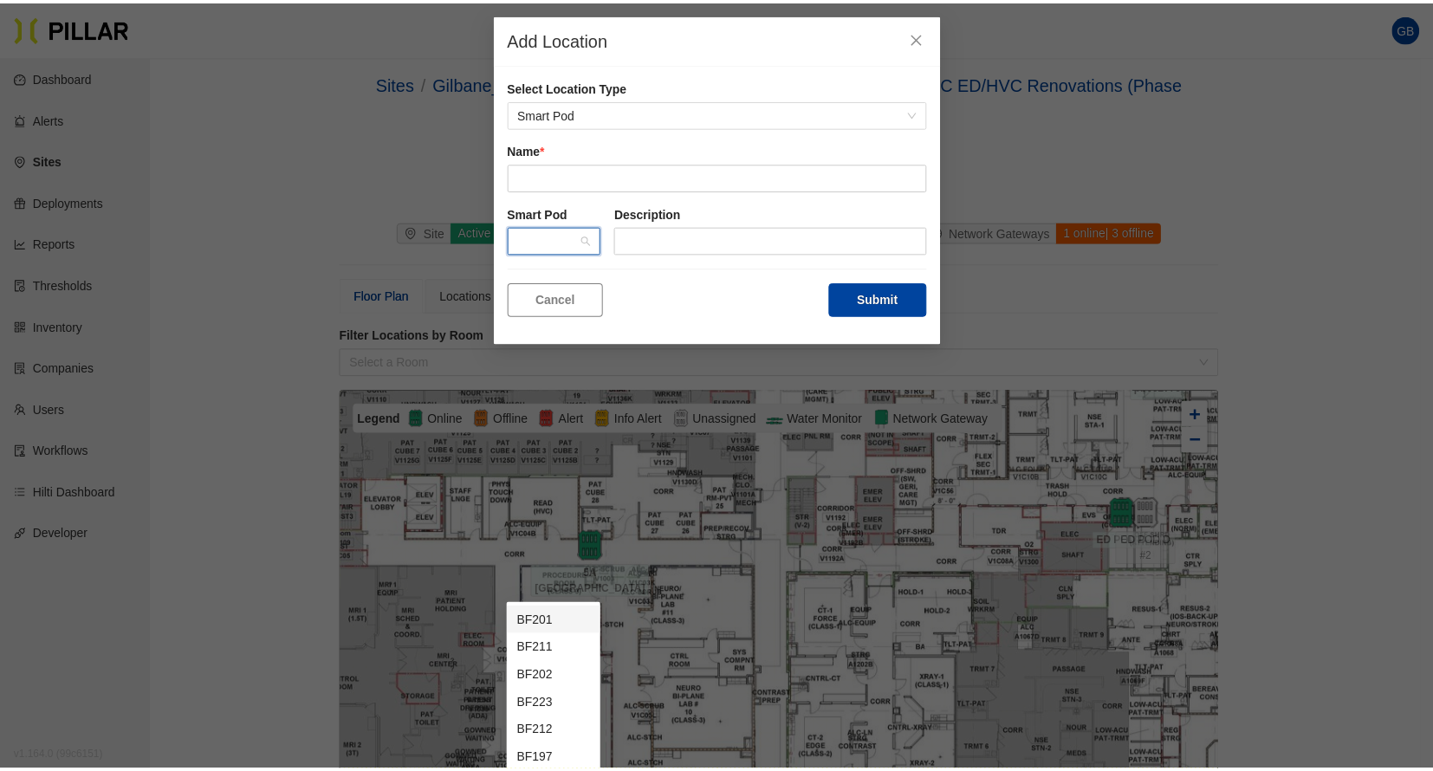
scroll to position [347, 0]
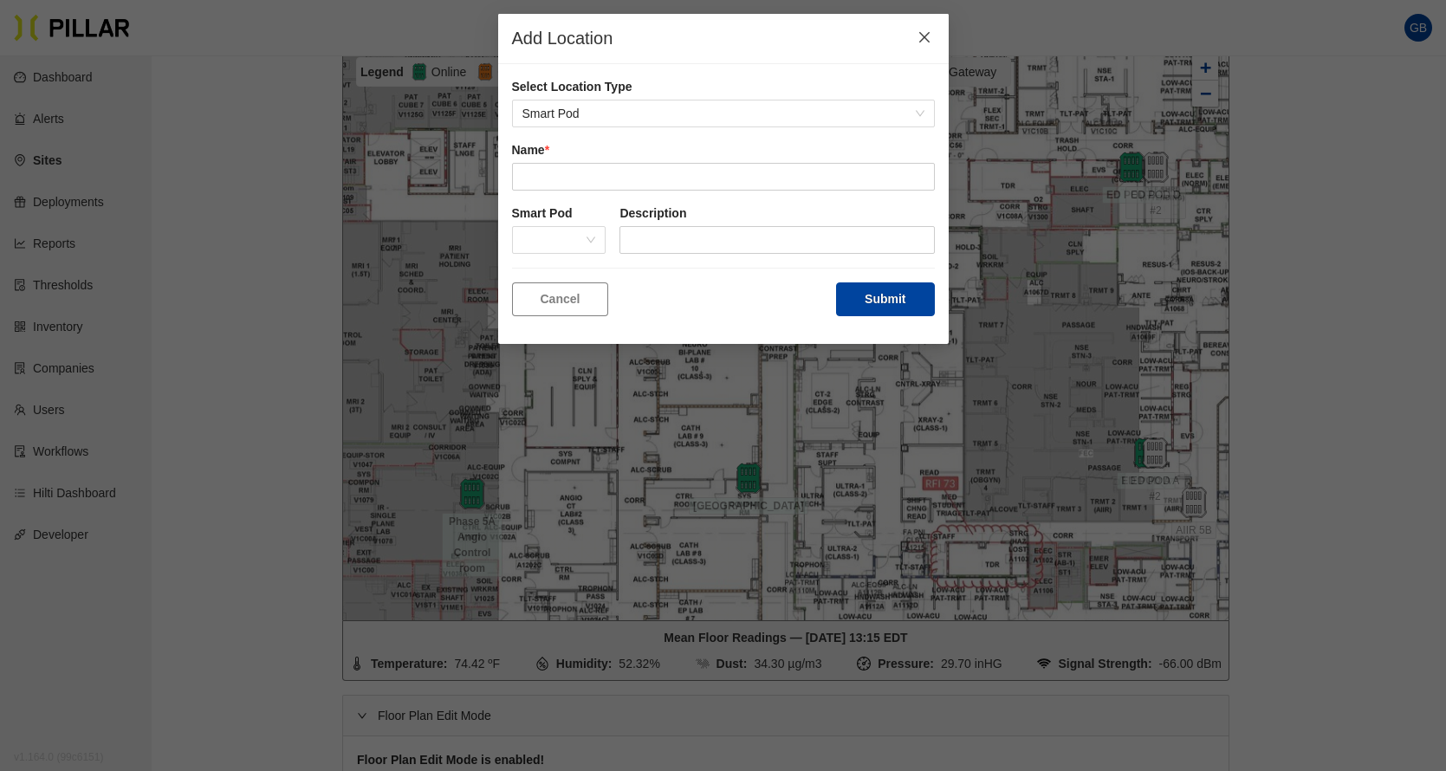
click at [928, 31] on icon "close" at bounding box center [925, 37] width 14 height 14
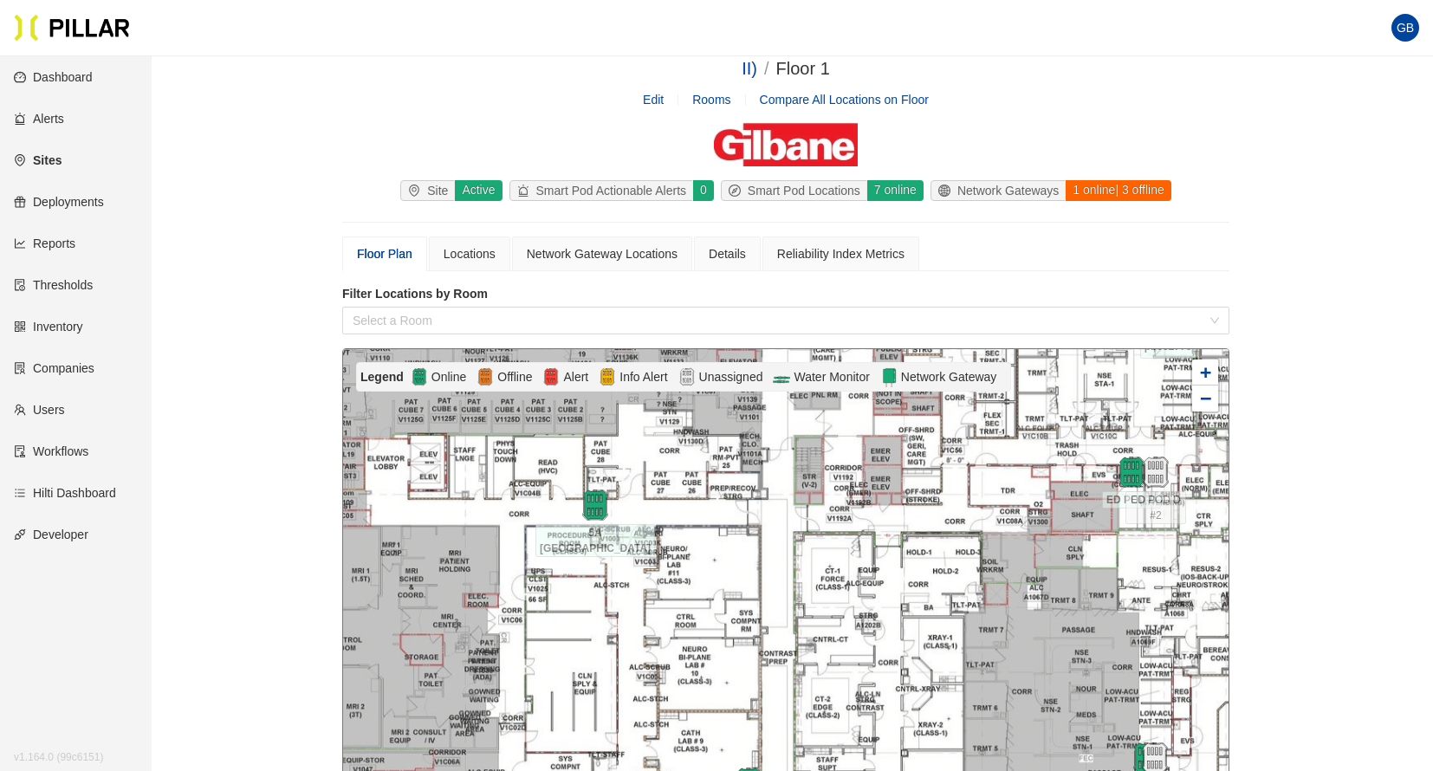
scroll to position [0, 0]
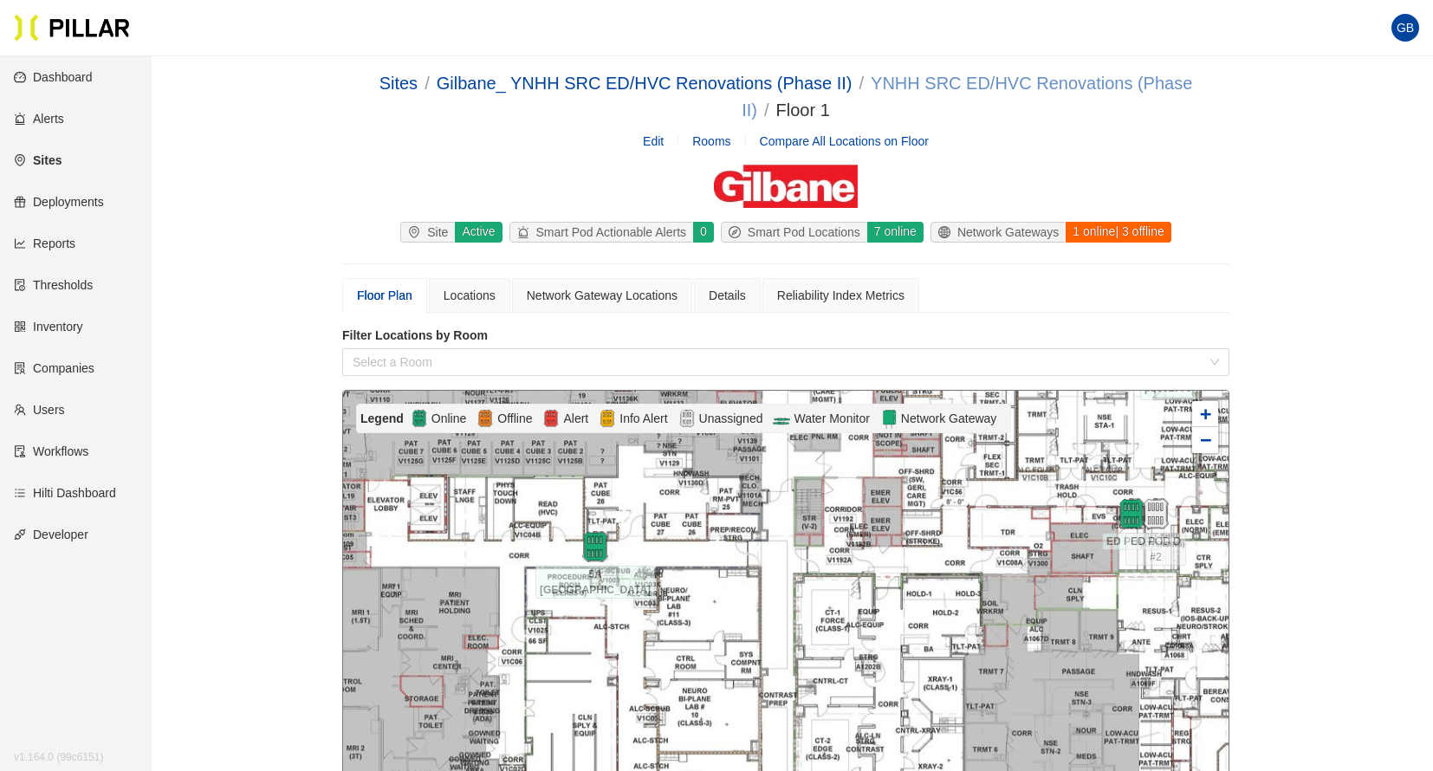
click at [976, 81] on link "YNHH SRC ED/HVC Renovations (Phase II)" at bounding box center [967, 97] width 451 height 46
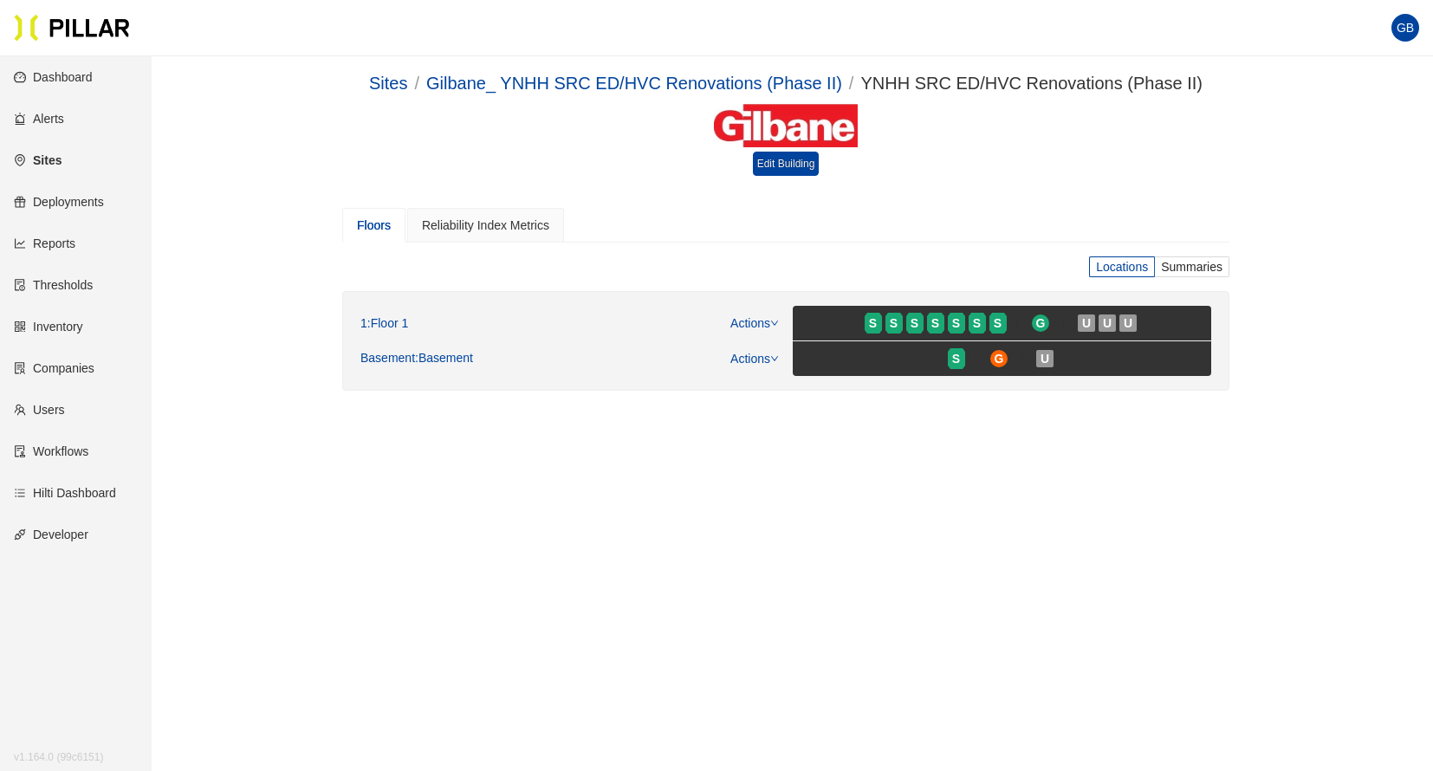
click at [60, 241] on link "Reports" at bounding box center [45, 244] width 62 height 14
